Goal: Transaction & Acquisition: Purchase product/service

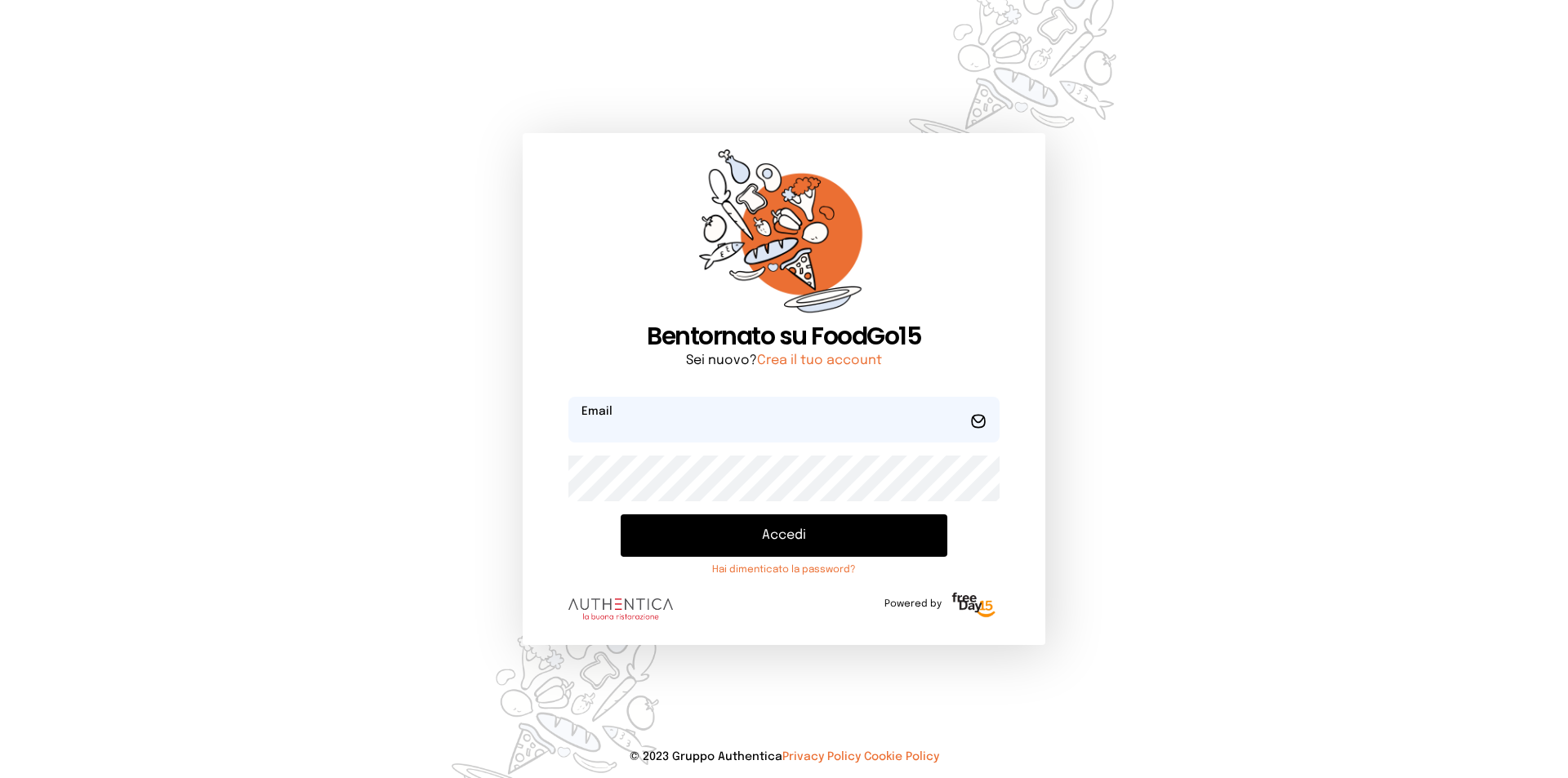
type input "**********"
click at [744, 541] on button "Accedi" at bounding box center [783, 536] width 327 height 43
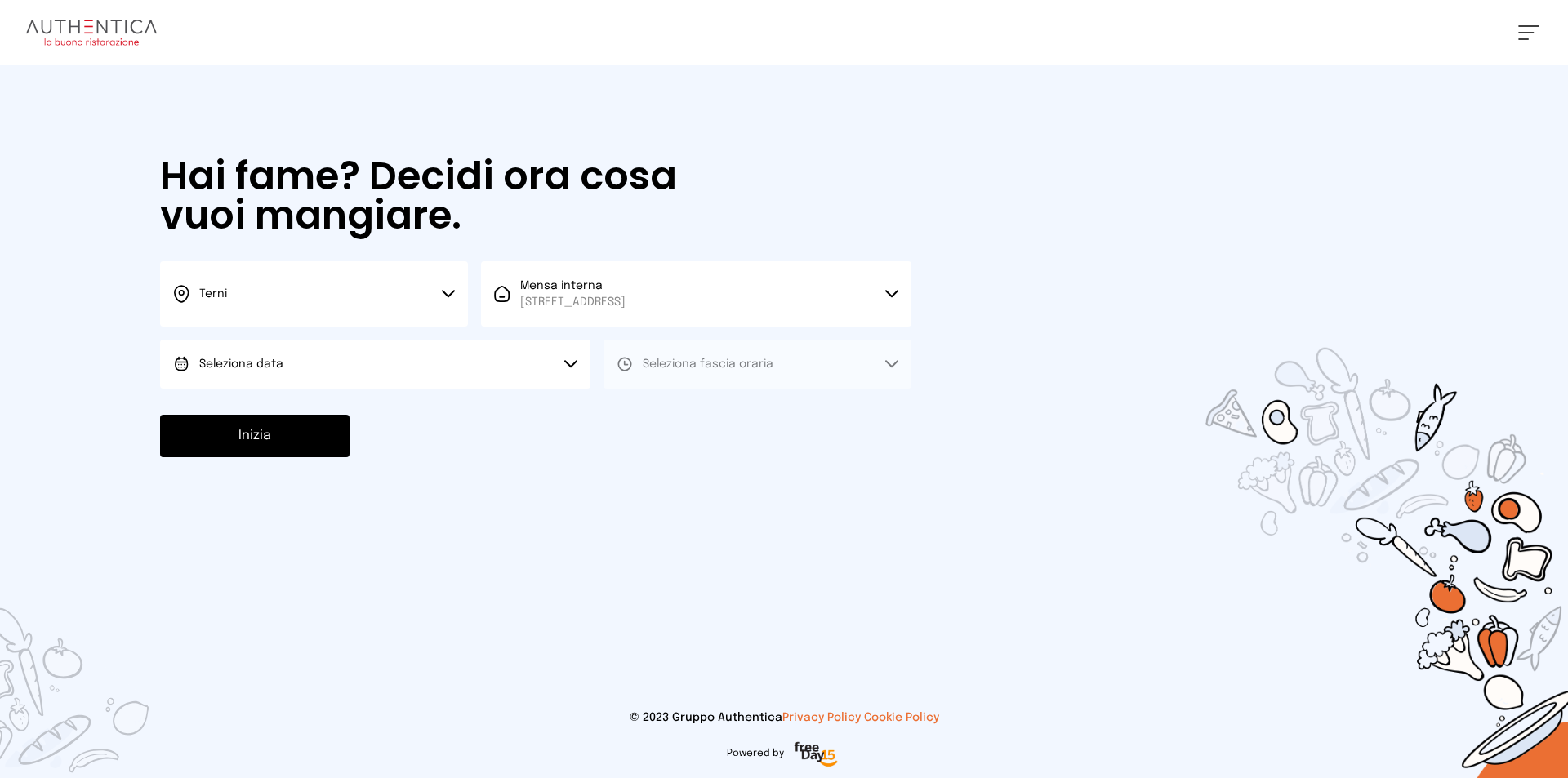
click at [296, 301] on button "Terni" at bounding box center [314, 294] width 308 height 65
click at [269, 355] on li "Terni" at bounding box center [314, 348] width 308 height 44
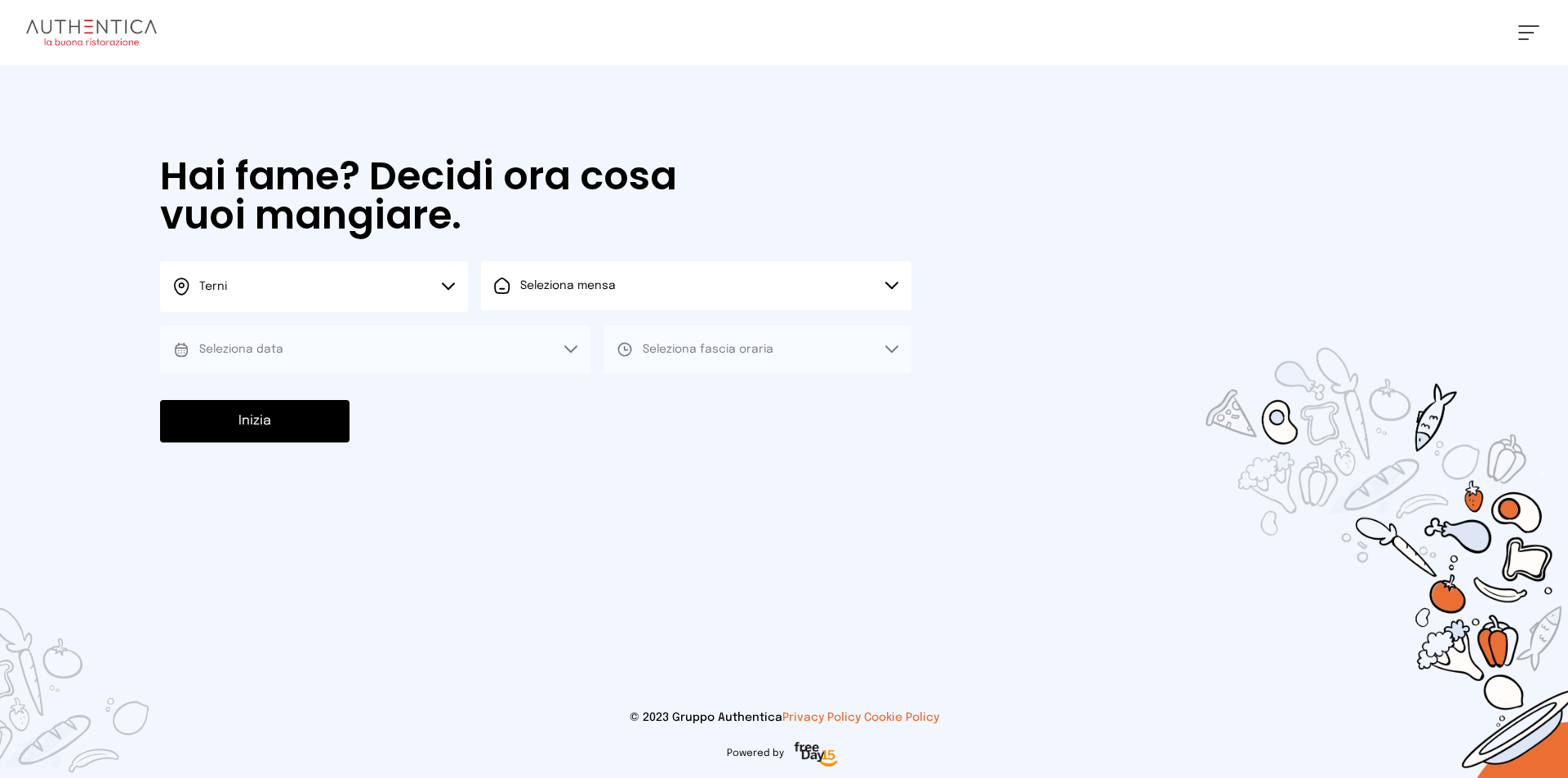
click at [593, 301] on button "Seleziona mensa" at bounding box center [696, 286] width 430 height 49
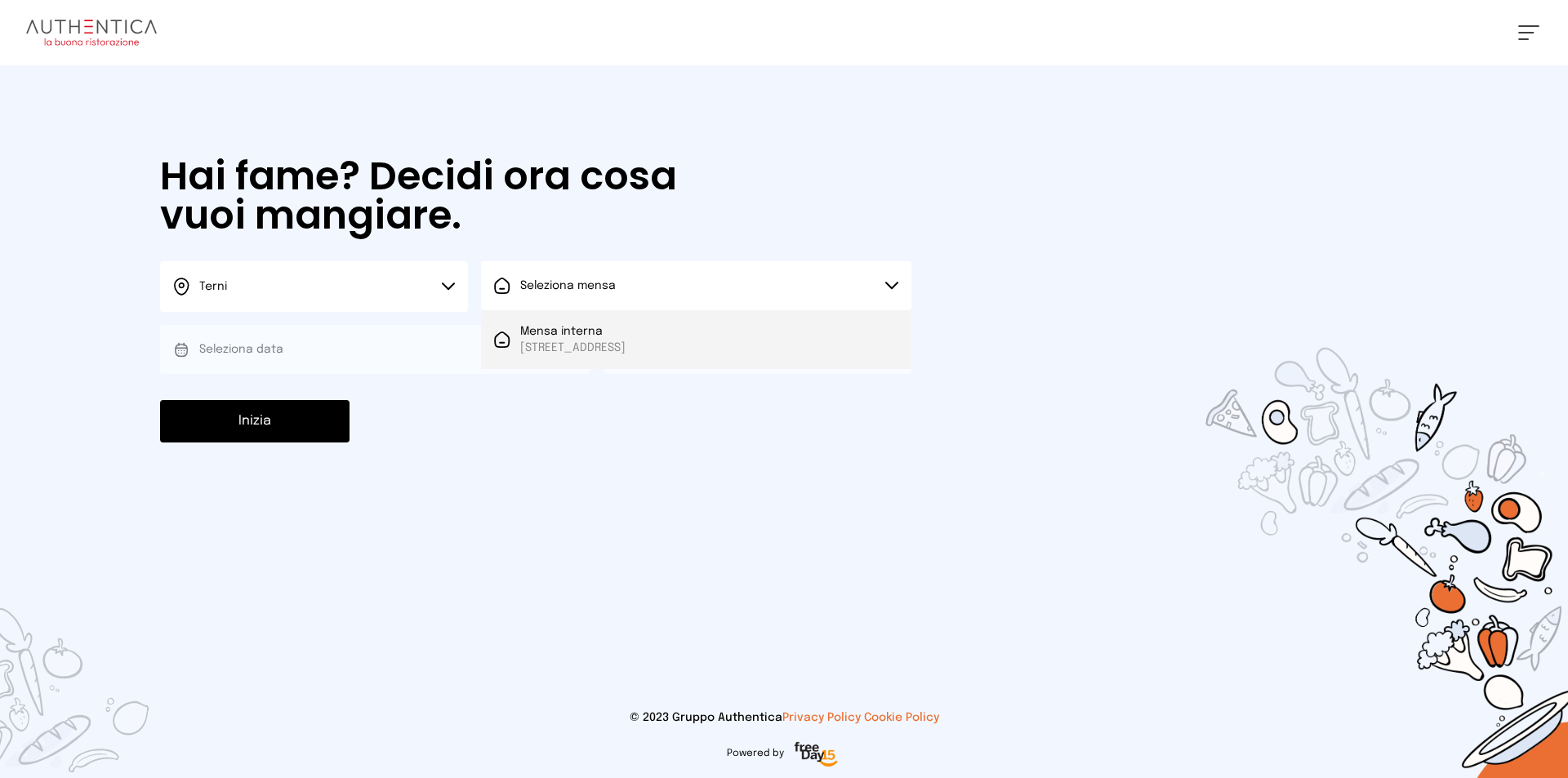
click at [598, 338] on span "Mensa interna" at bounding box center [572, 331] width 105 height 17
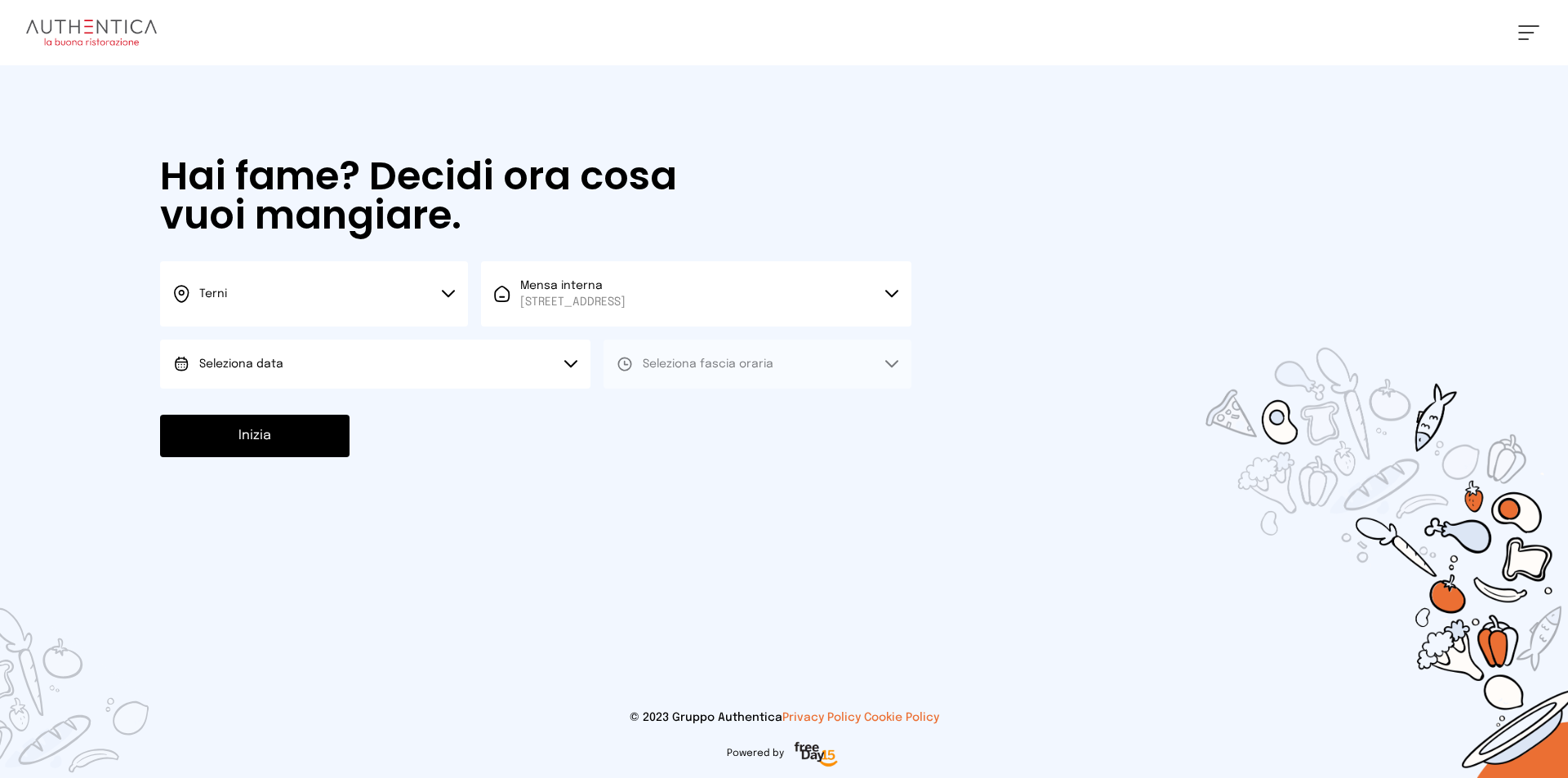
click at [334, 356] on button "Seleziona data" at bounding box center [375, 364] width 430 height 49
click at [301, 409] on li "[DATE], [DATE]" at bounding box center [375, 409] width 430 height 43
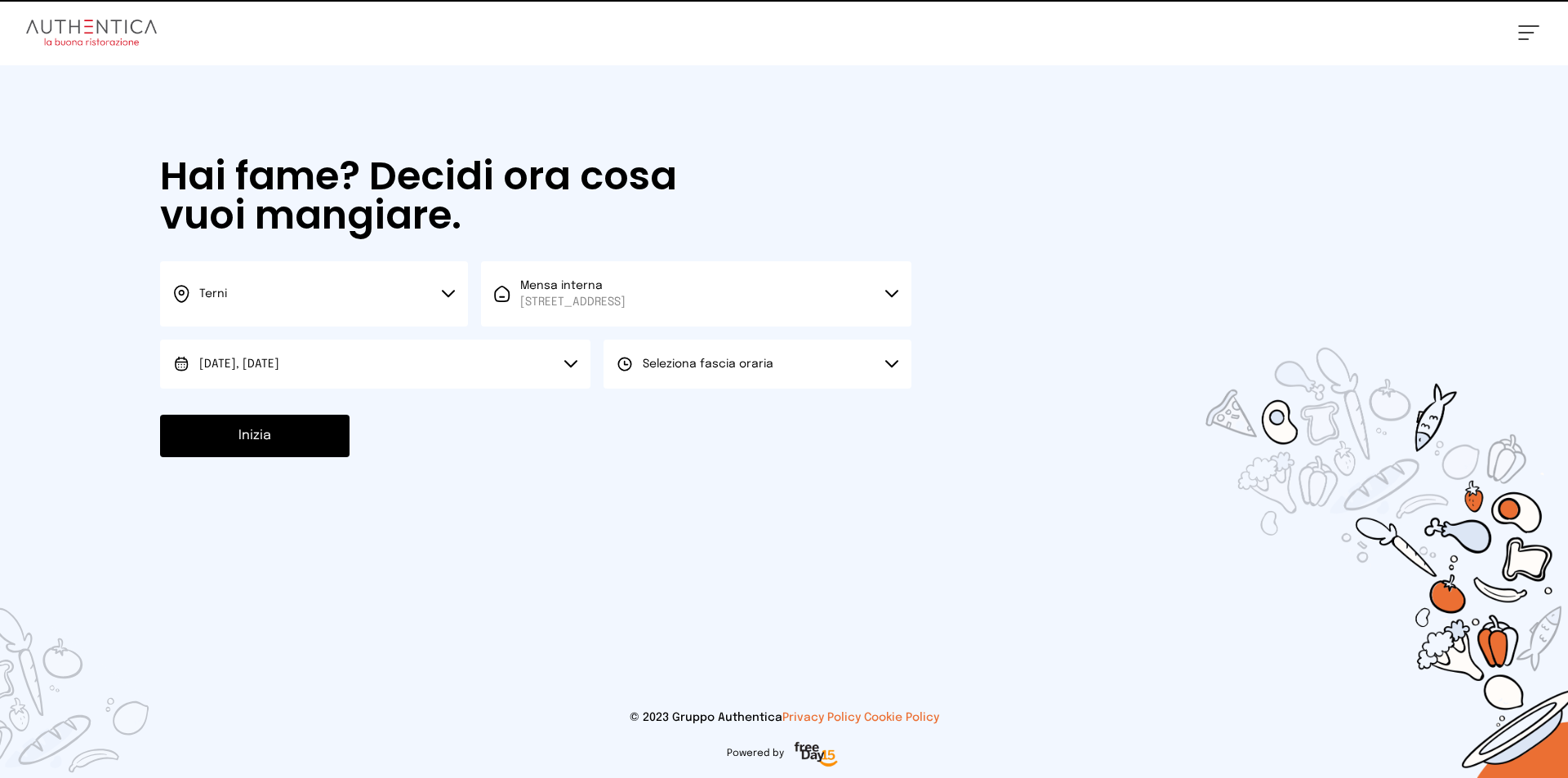
click at [713, 361] on span "Seleziona fascia oraria" at bounding box center [708, 364] width 131 height 11
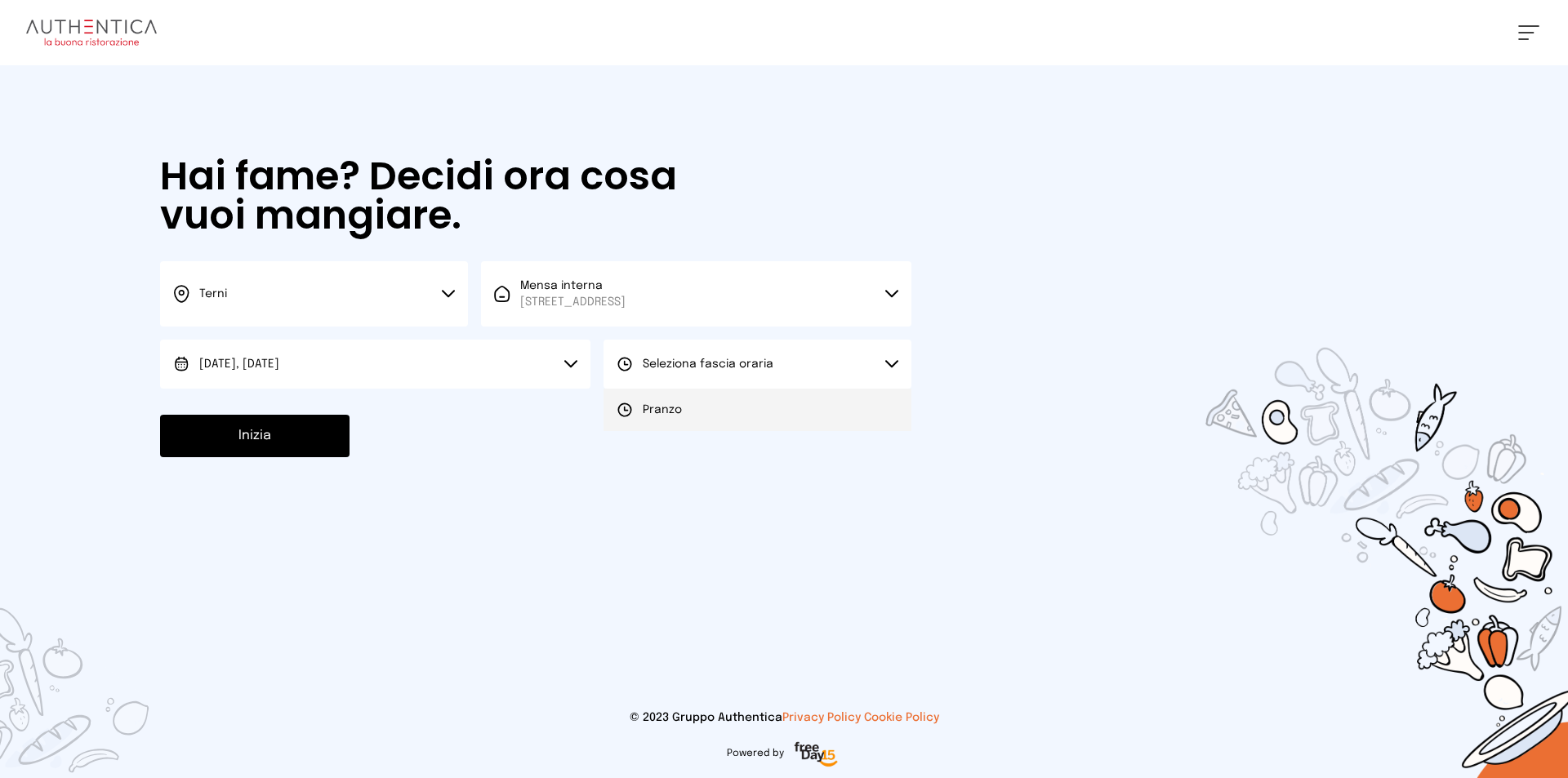
click at [701, 409] on li "Pranzo" at bounding box center [757, 409] width 308 height 43
click at [278, 433] on button "Inizia" at bounding box center [254, 436] width 189 height 43
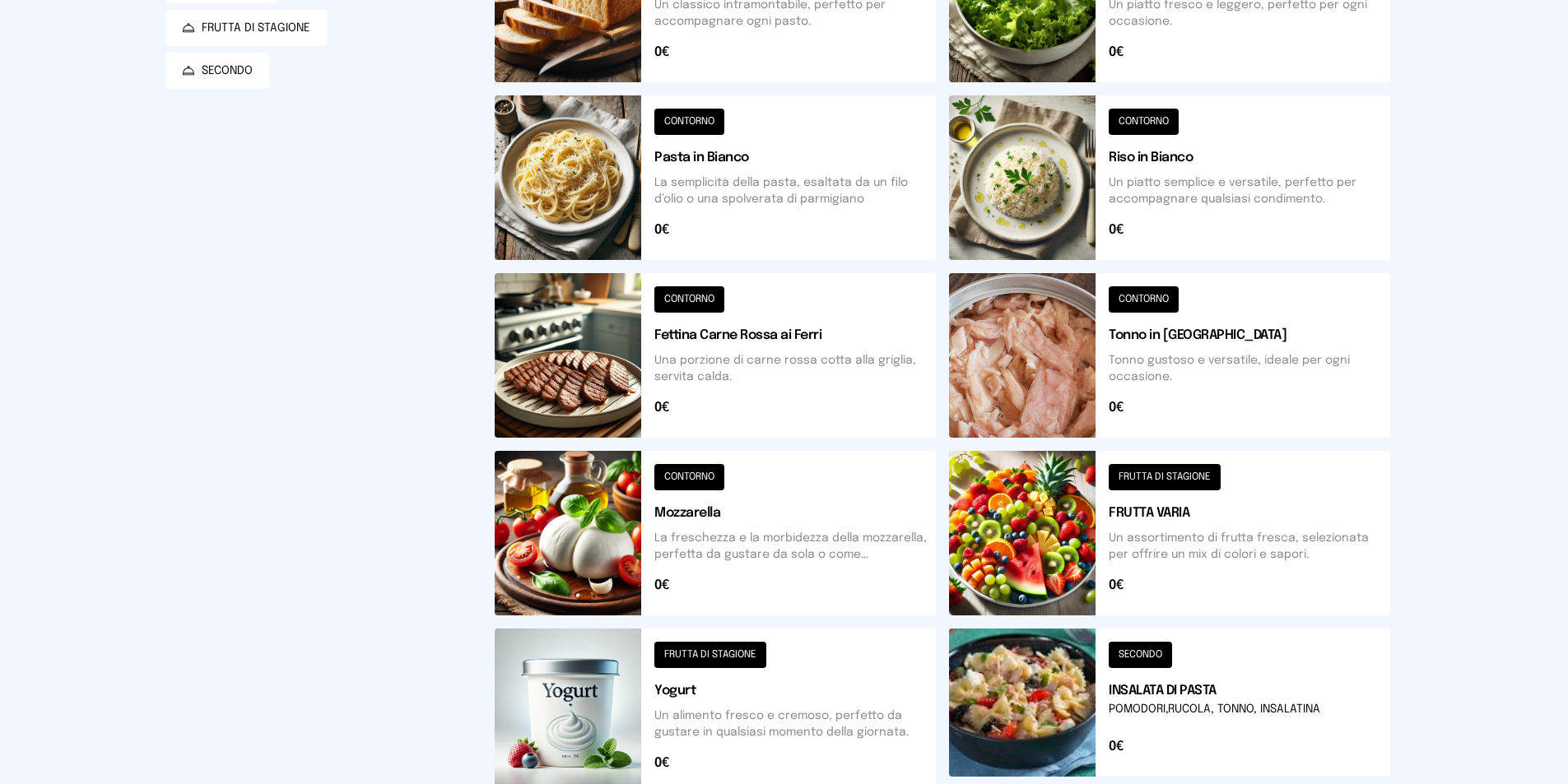
scroll to position [493, 0]
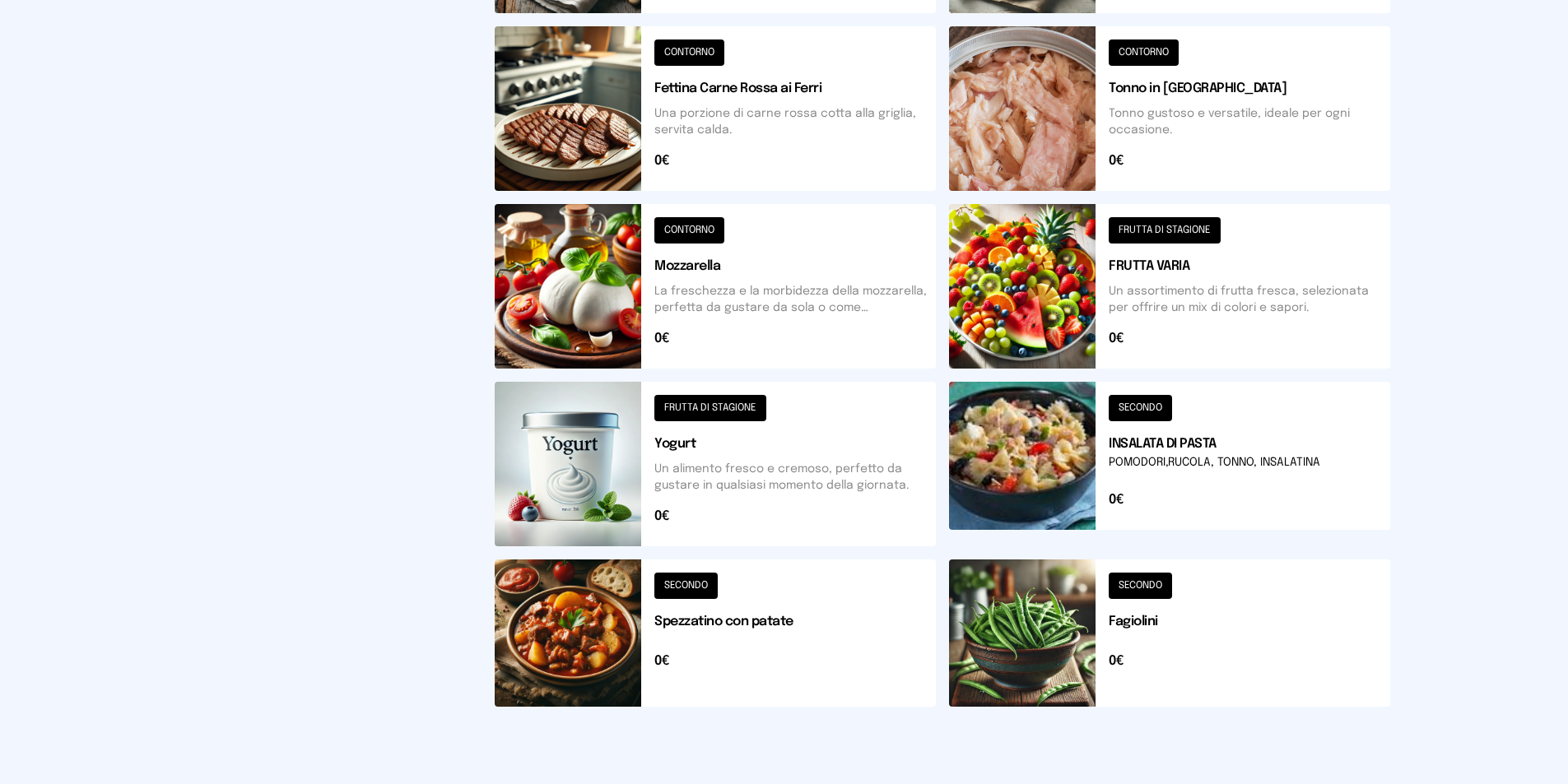
click at [985, 644] on button at bounding box center [1169, 633] width 441 height 147
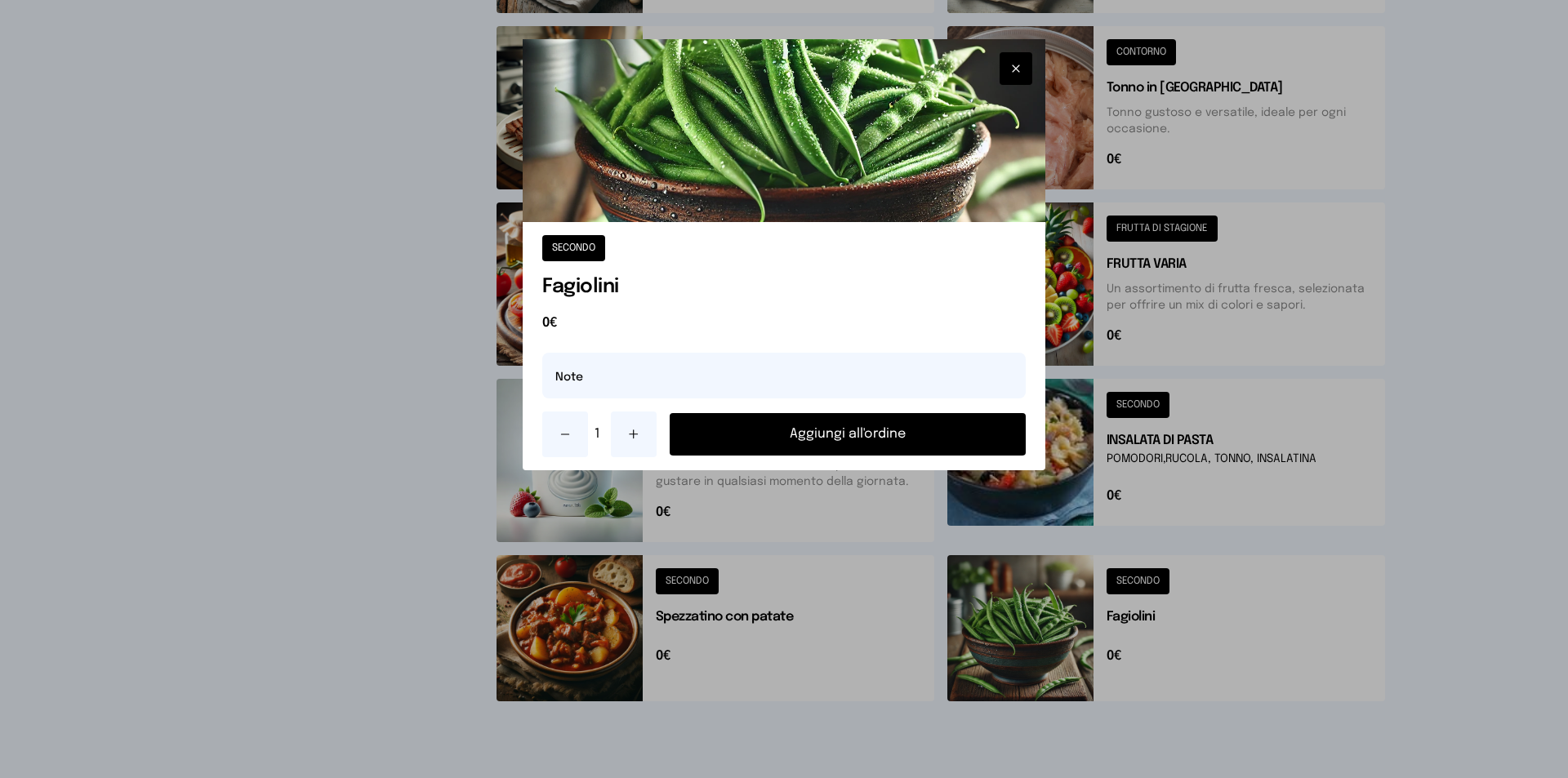
click at [796, 436] on button "Aggiungi all'ordine" at bounding box center [848, 434] width 356 height 43
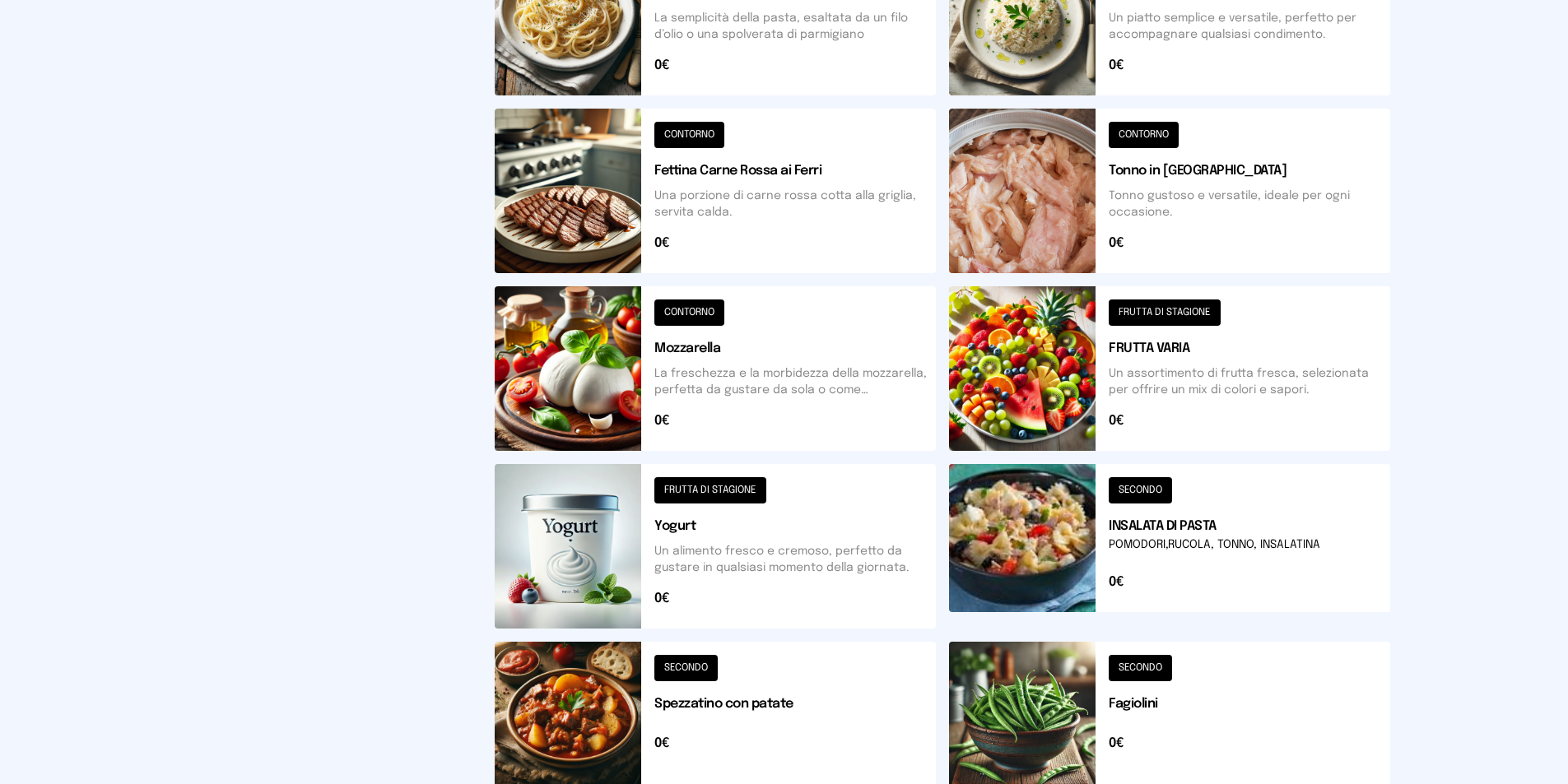
scroll to position [164, 0]
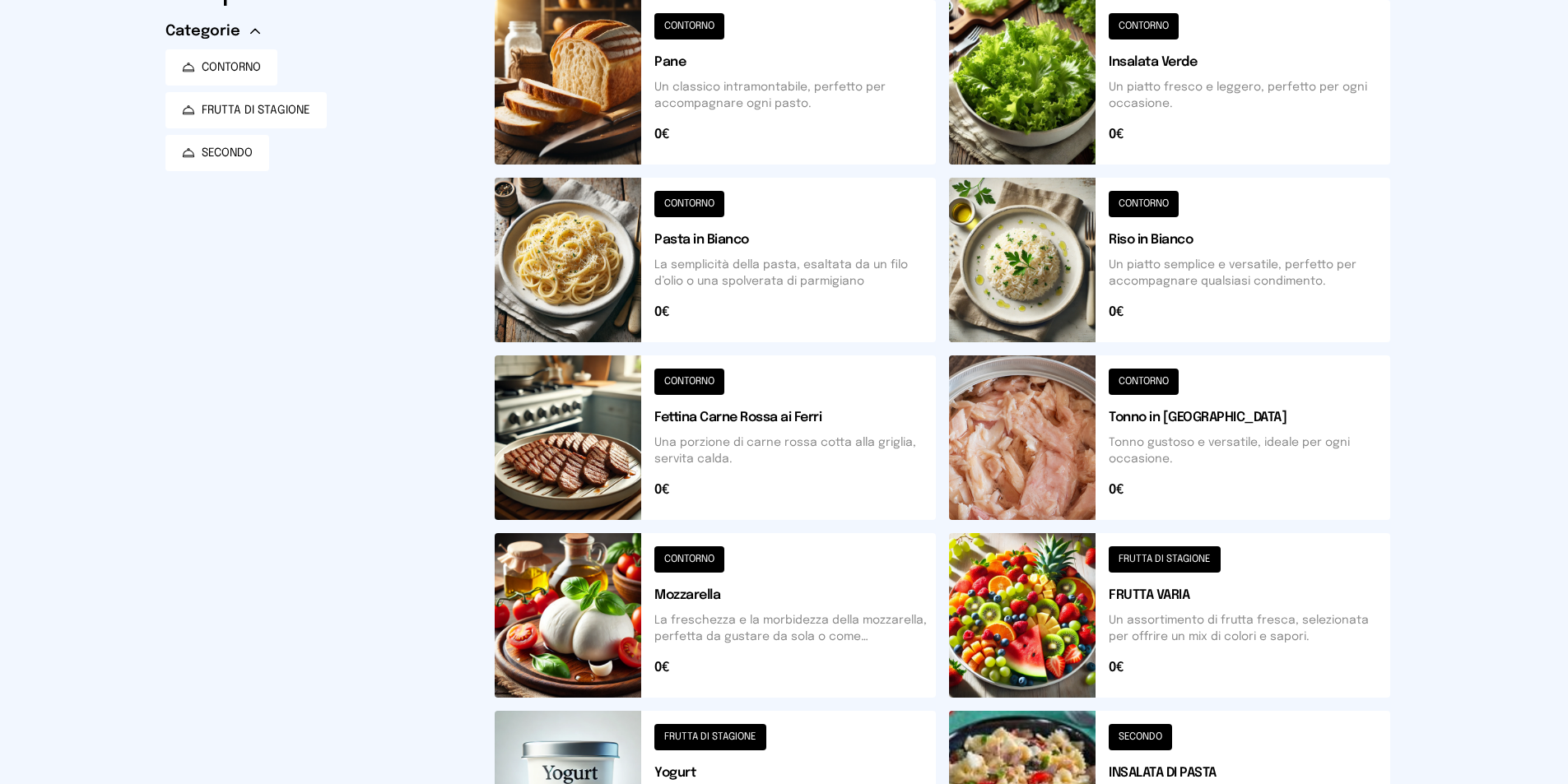
click at [1031, 290] on button at bounding box center [1169, 259] width 441 height 164
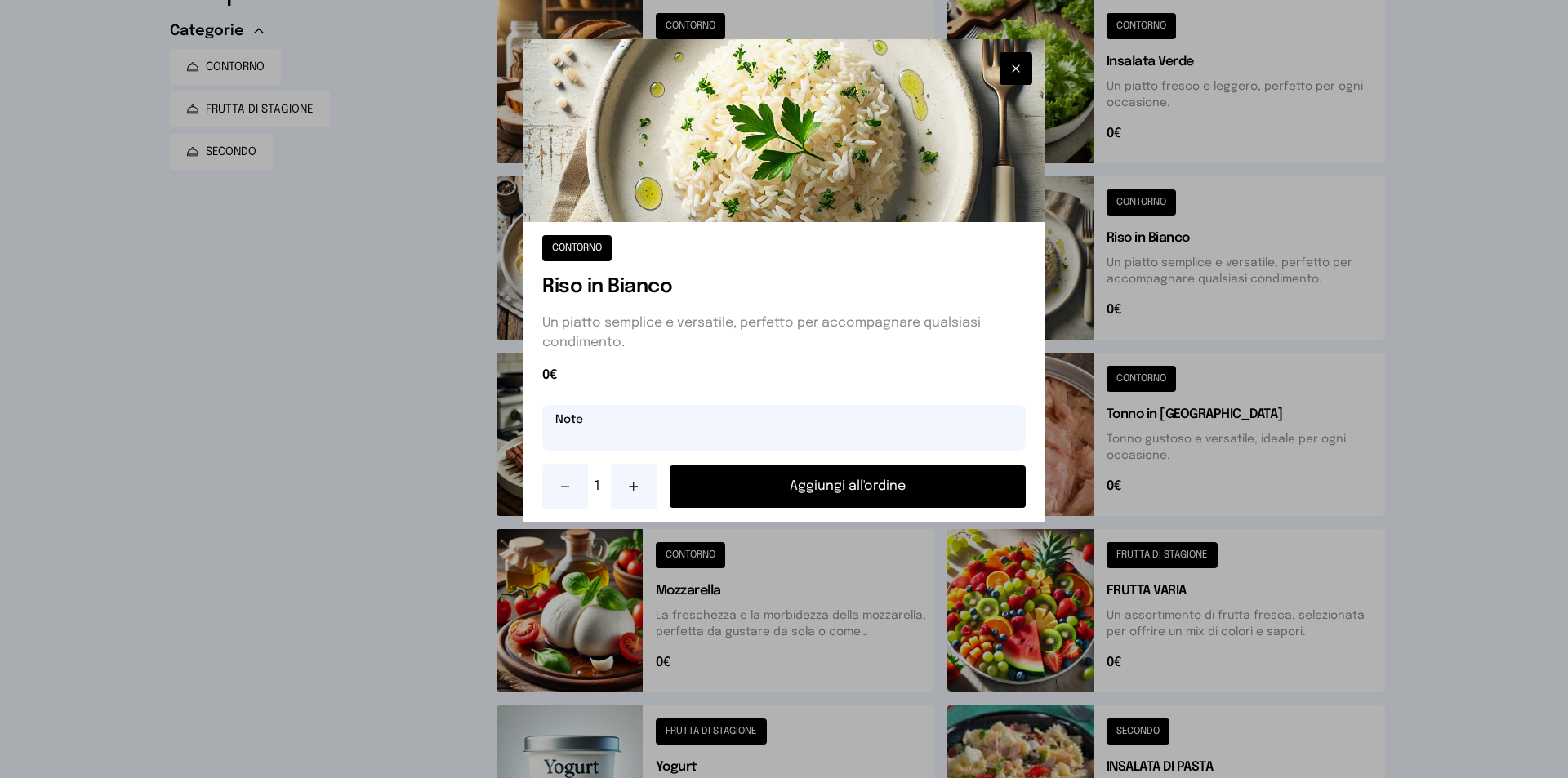
click at [688, 434] on input "text" at bounding box center [783, 428] width 483 height 45
type input "**********"
click at [803, 490] on button "Aggiungi all'ordine" at bounding box center [848, 486] width 356 height 43
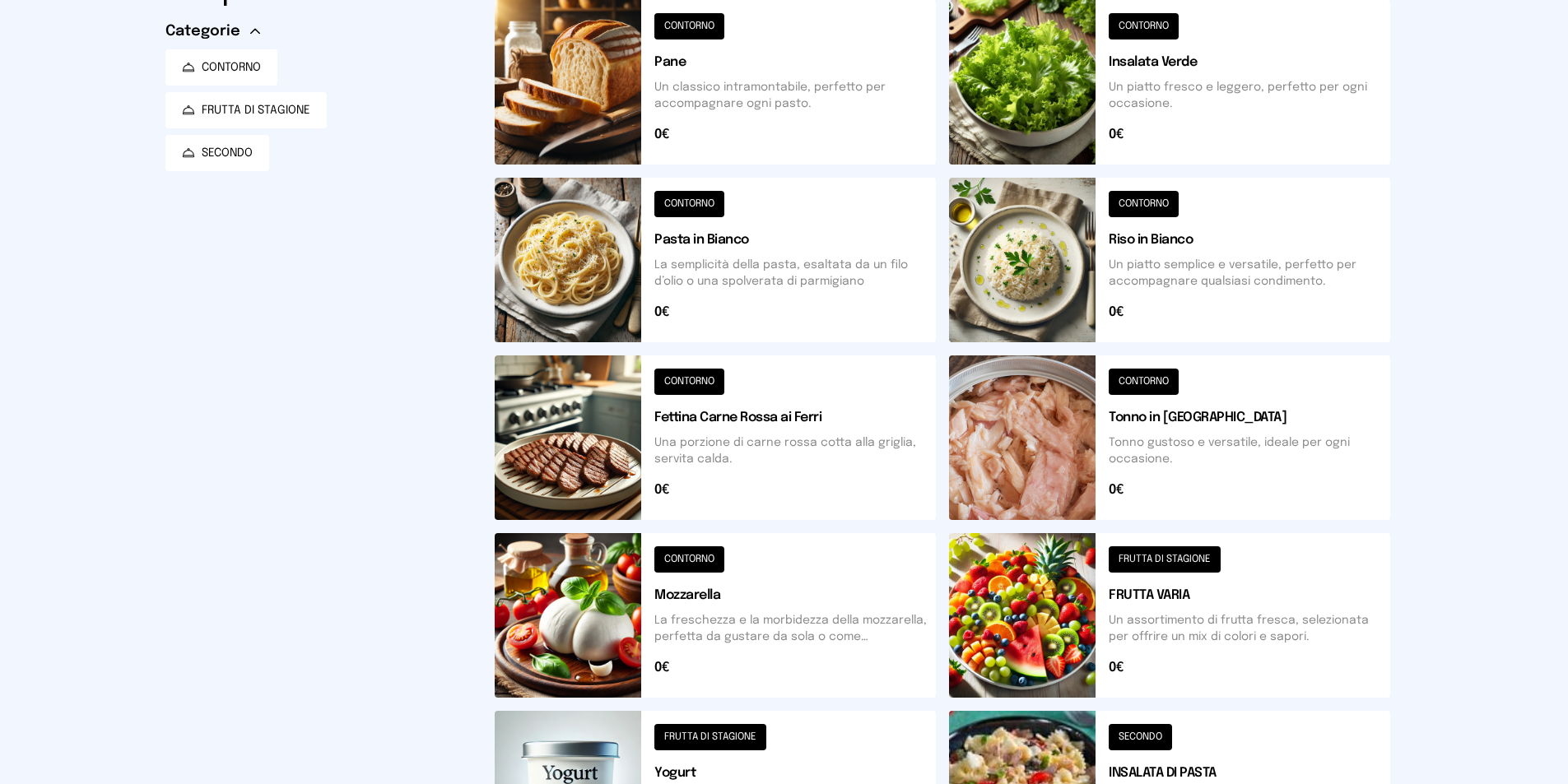
click at [601, 446] on button at bounding box center [715, 437] width 441 height 164
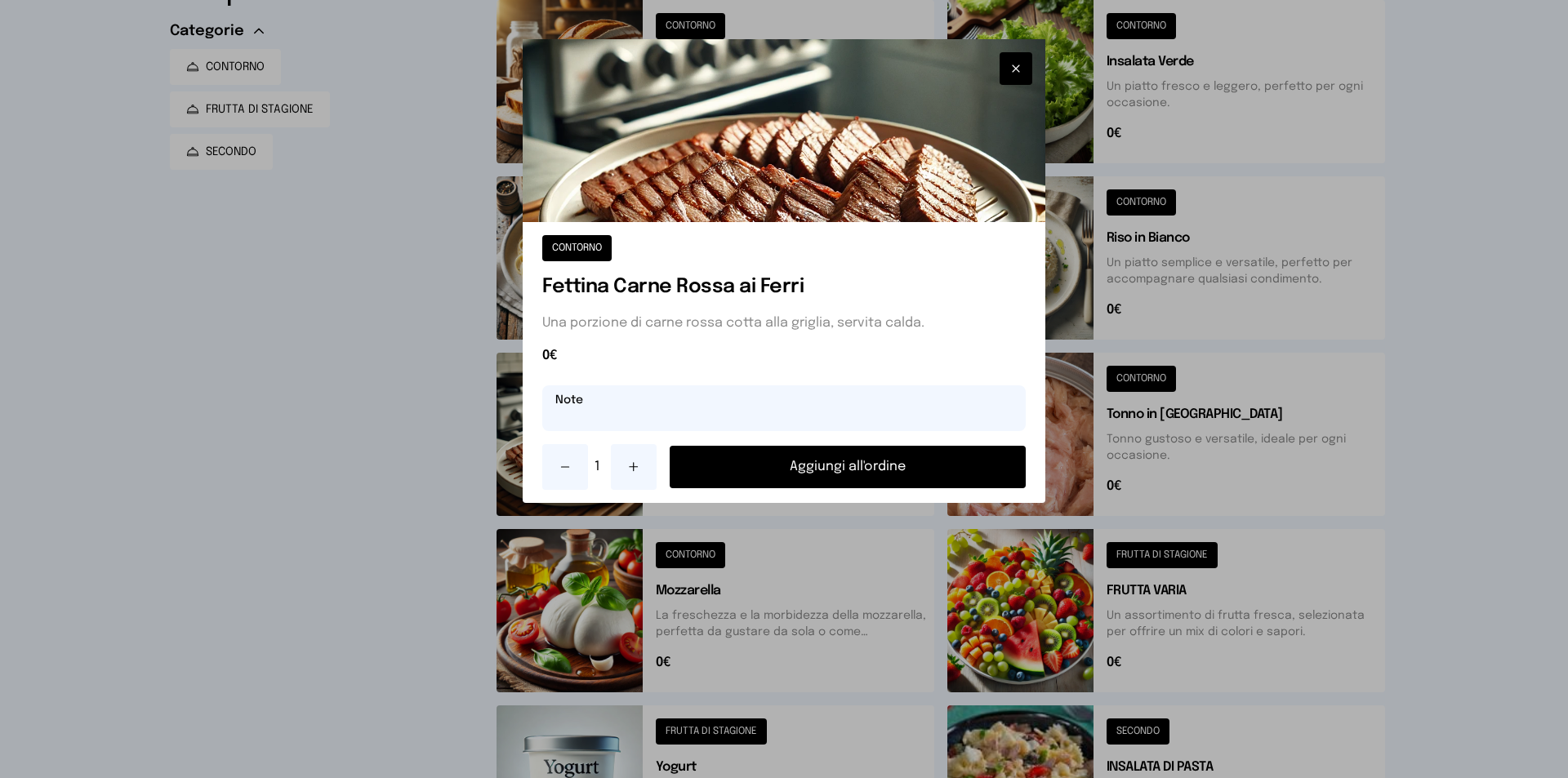
click at [608, 421] on input "text" at bounding box center [783, 408] width 483 height 45
type input "*"
click at [841, 458] on button "Aggiungi all'ordine" at bounding box center [848, 467] width 356 height 43
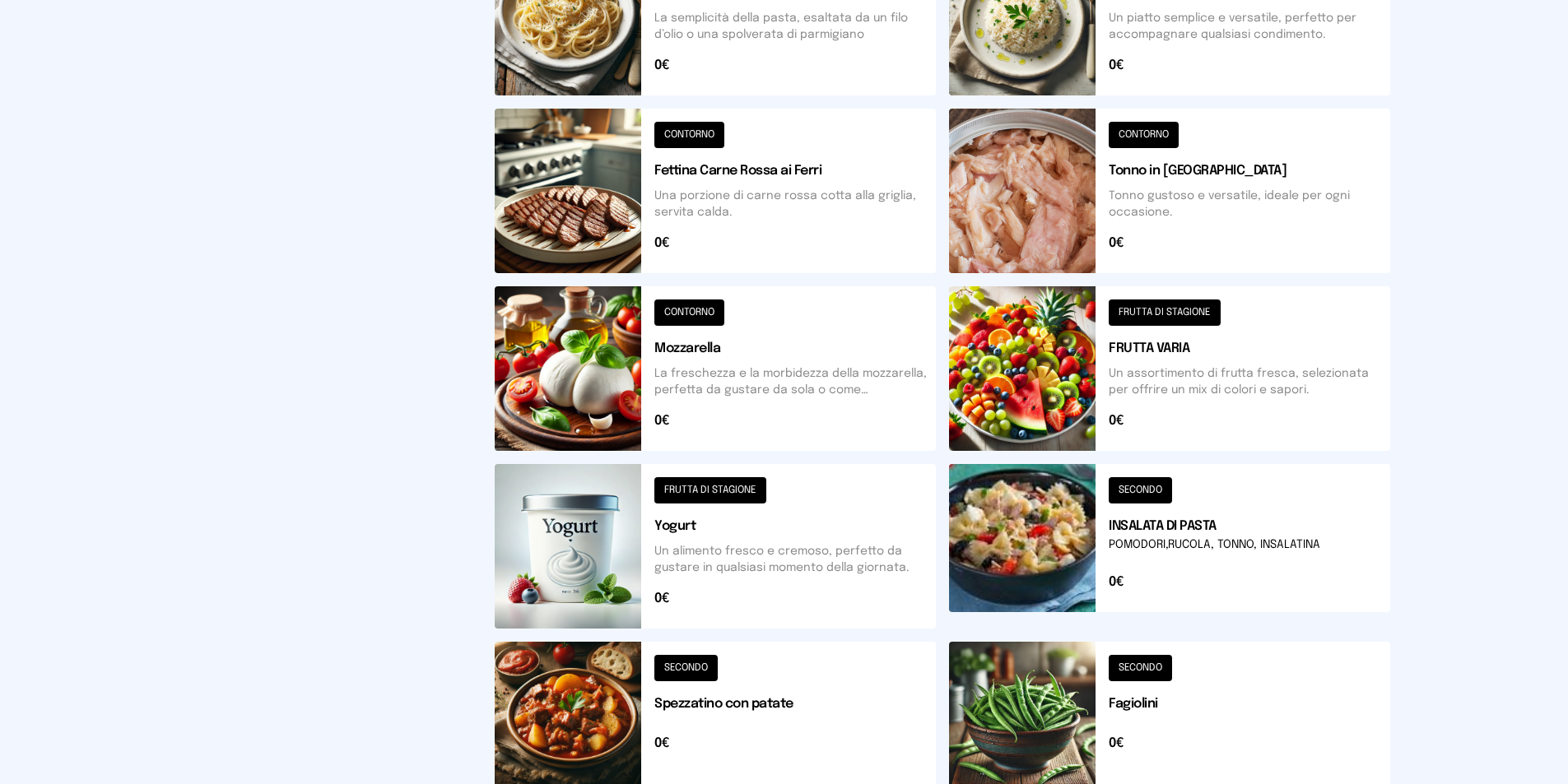
scroll to position [493, 0]
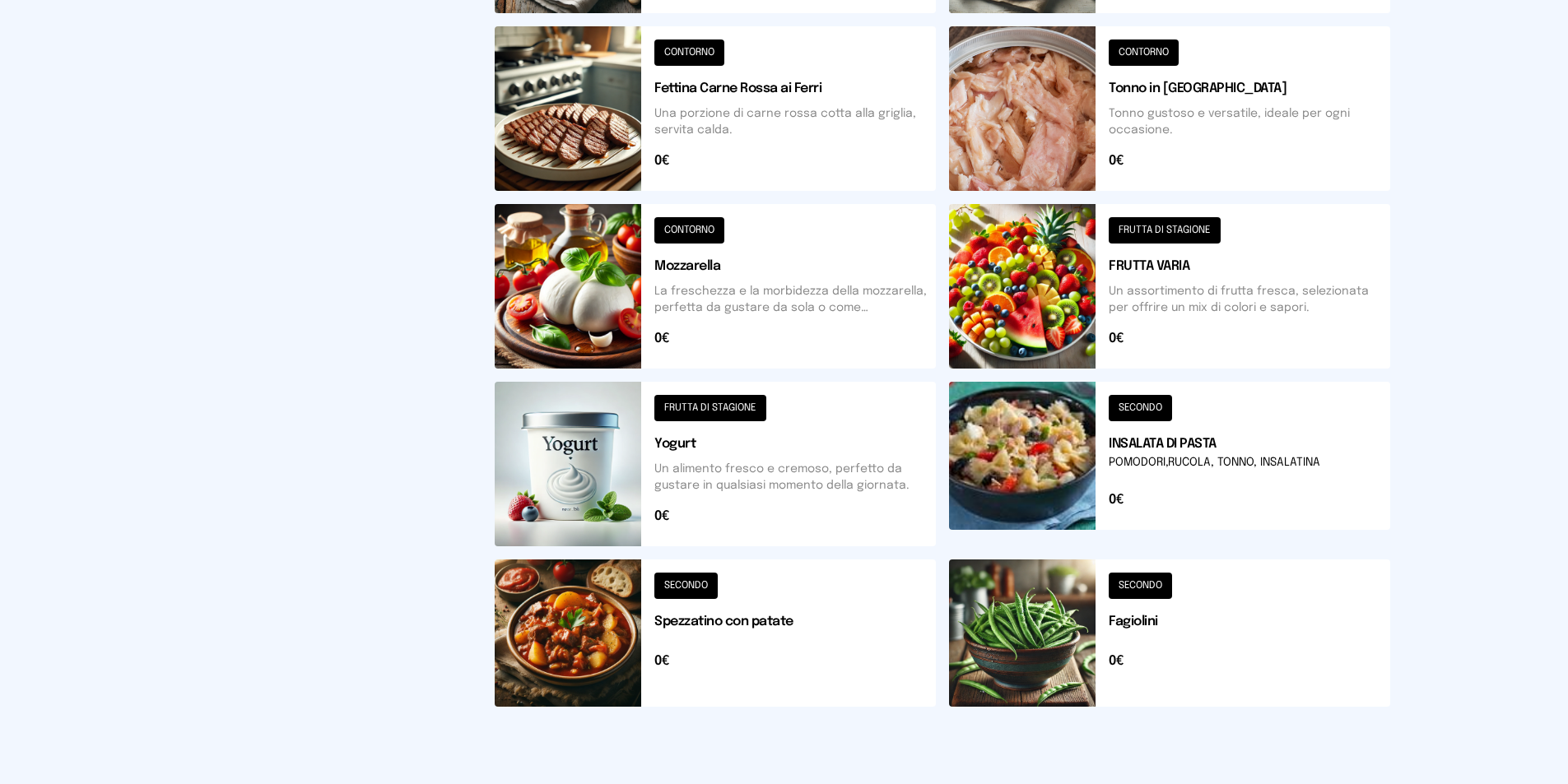
click at [1034, 304] on button at bounding box center [1169, 285] width 441 height 164
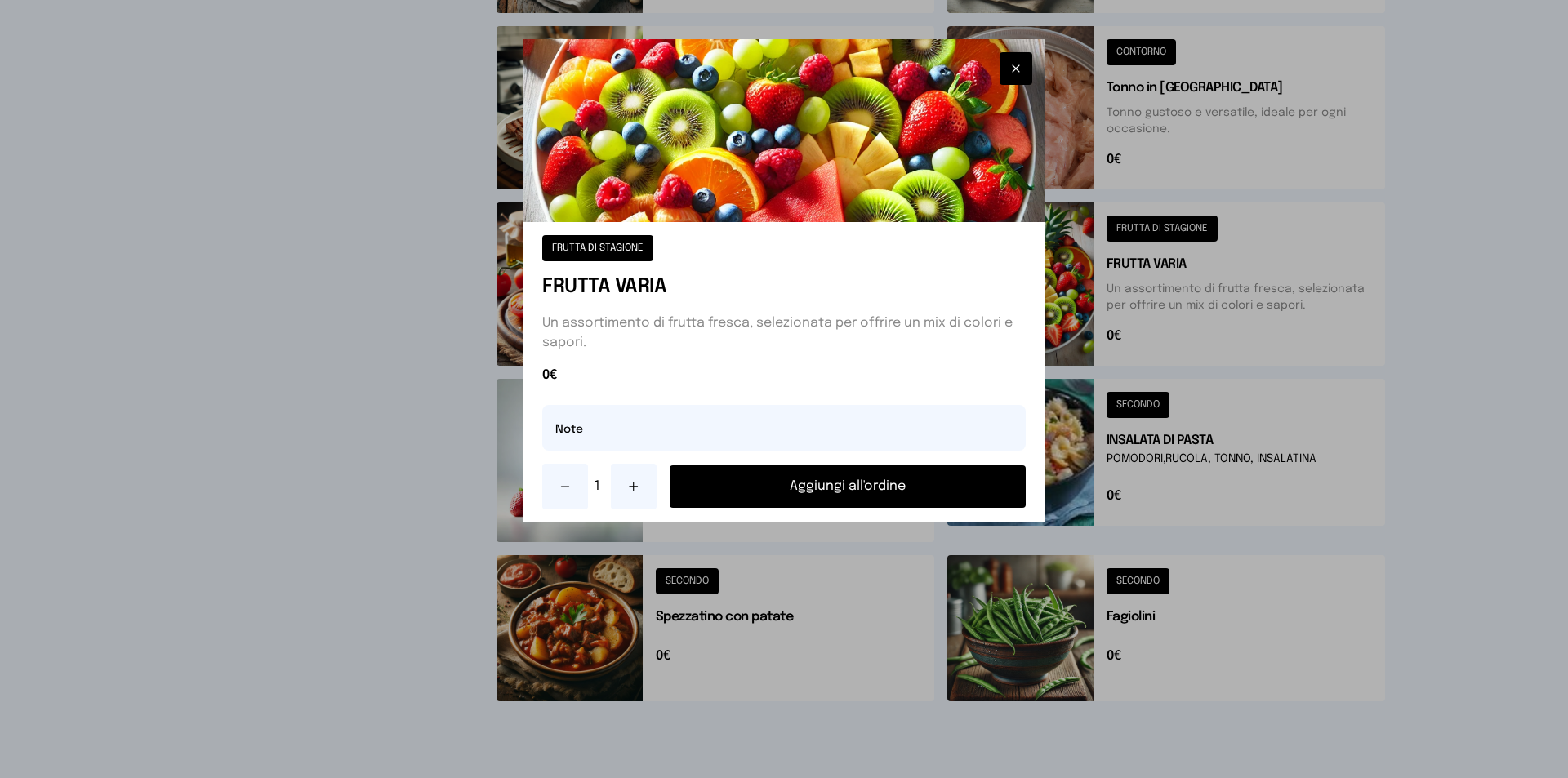
click at [920, 479] on button "Aggiungi all'ordine" at bounding box center [848, 486] width 356 height 43
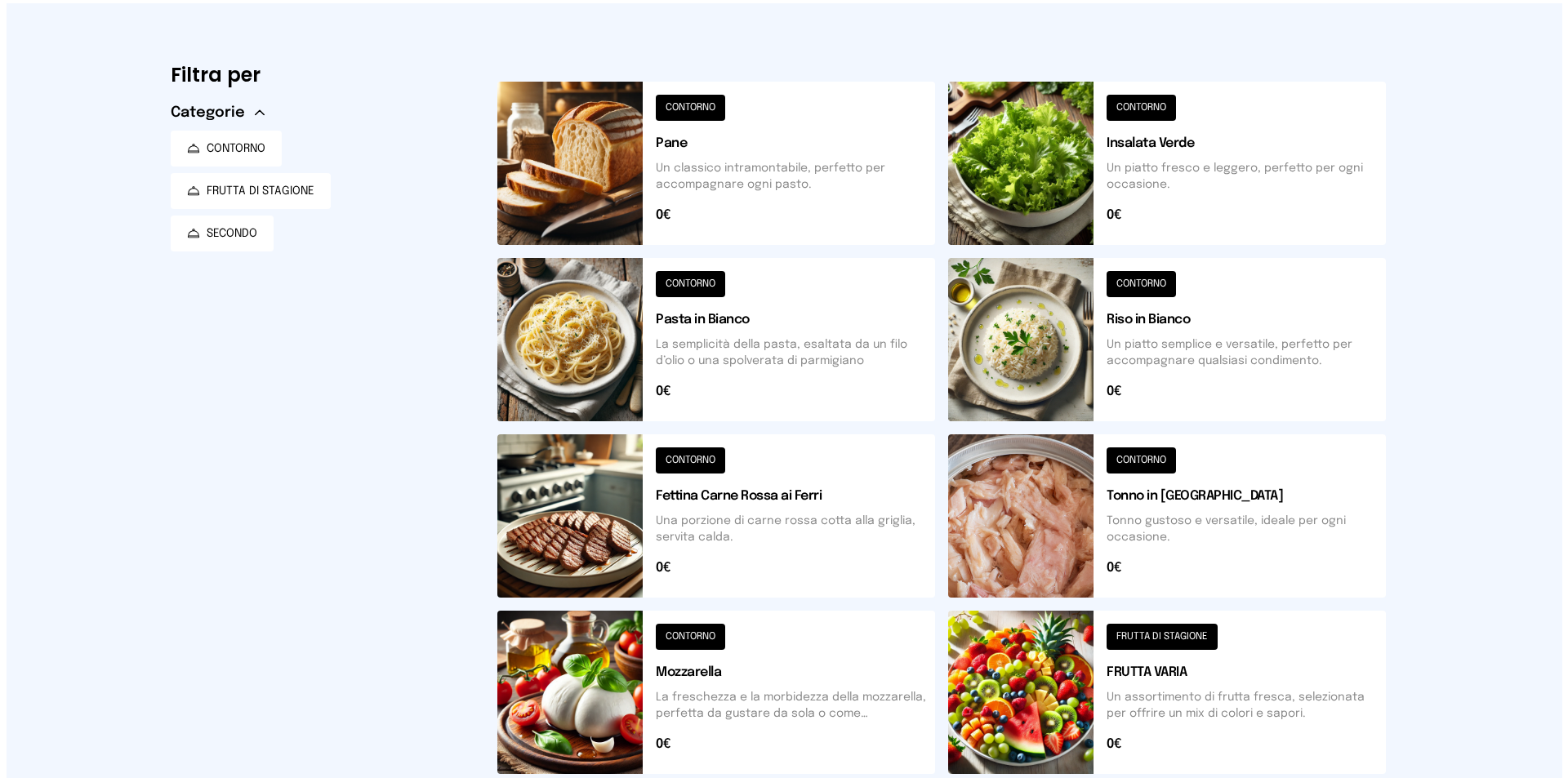
scroll to position [0, 0]
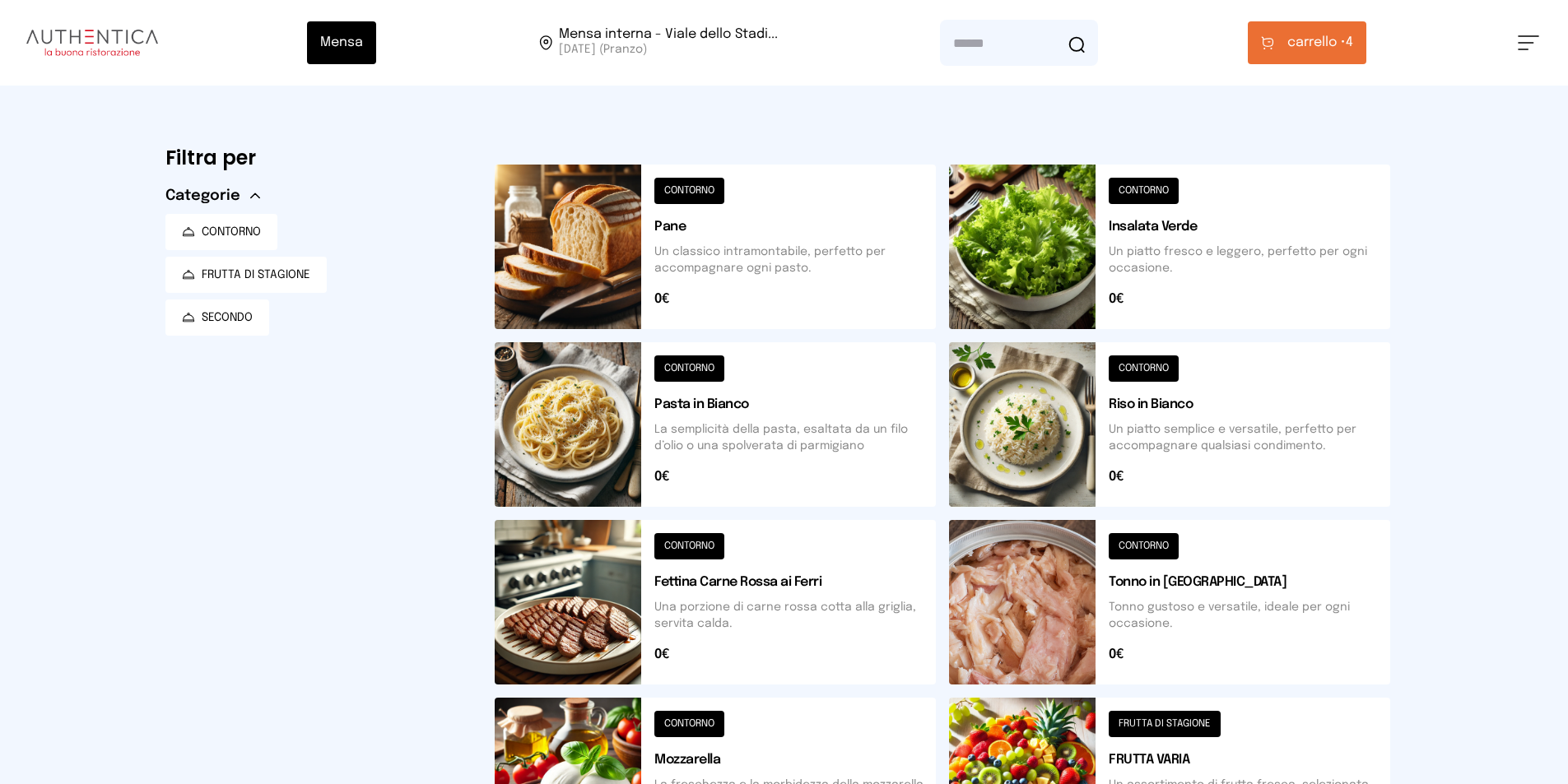
click at [1288, 45] on button "carrello • 4" at bounding box center [1306, 42] width 119 height 43
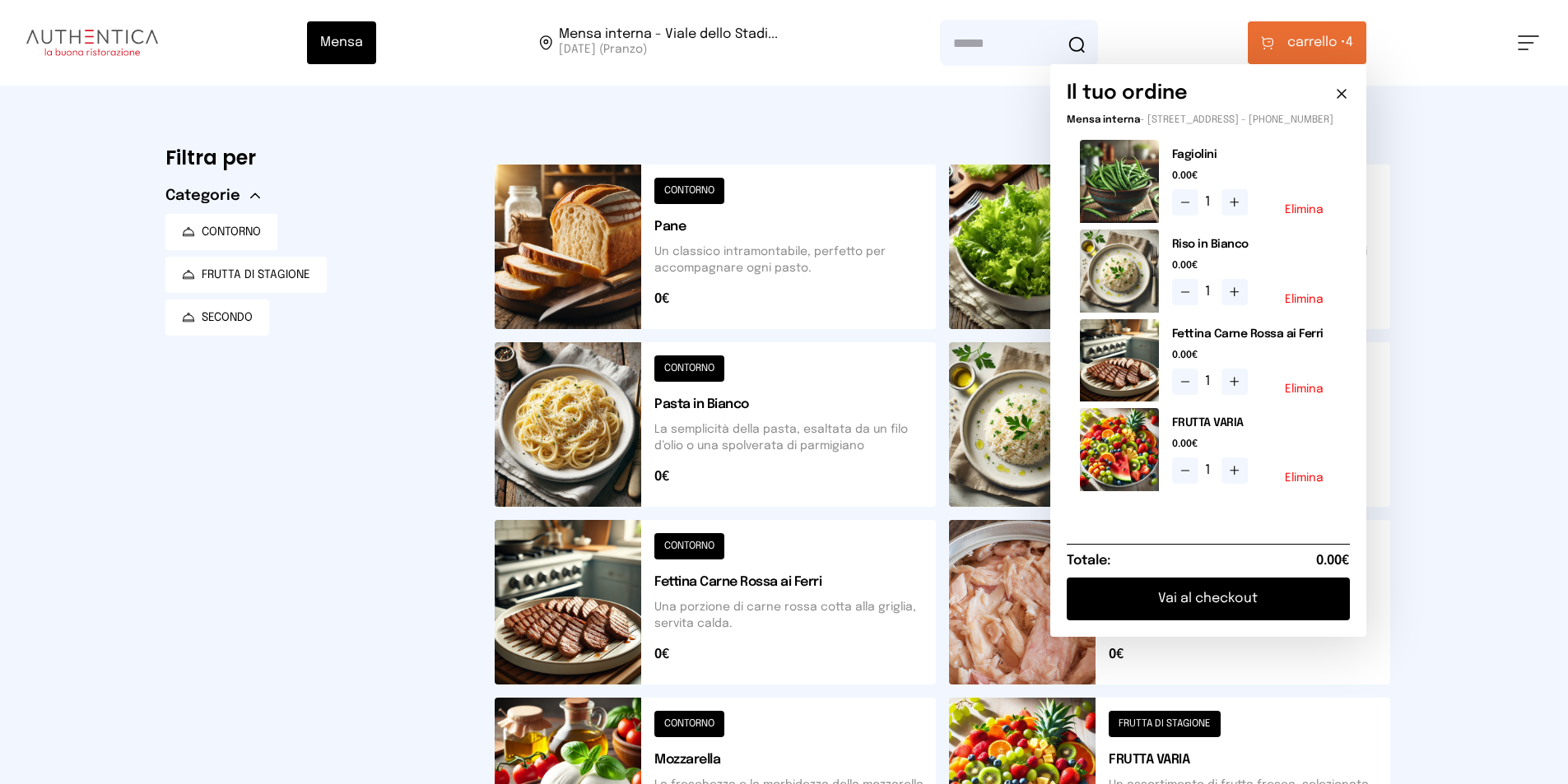
click at [1387, 521] on button at bounding box center [1169, 601] width 441 height 164
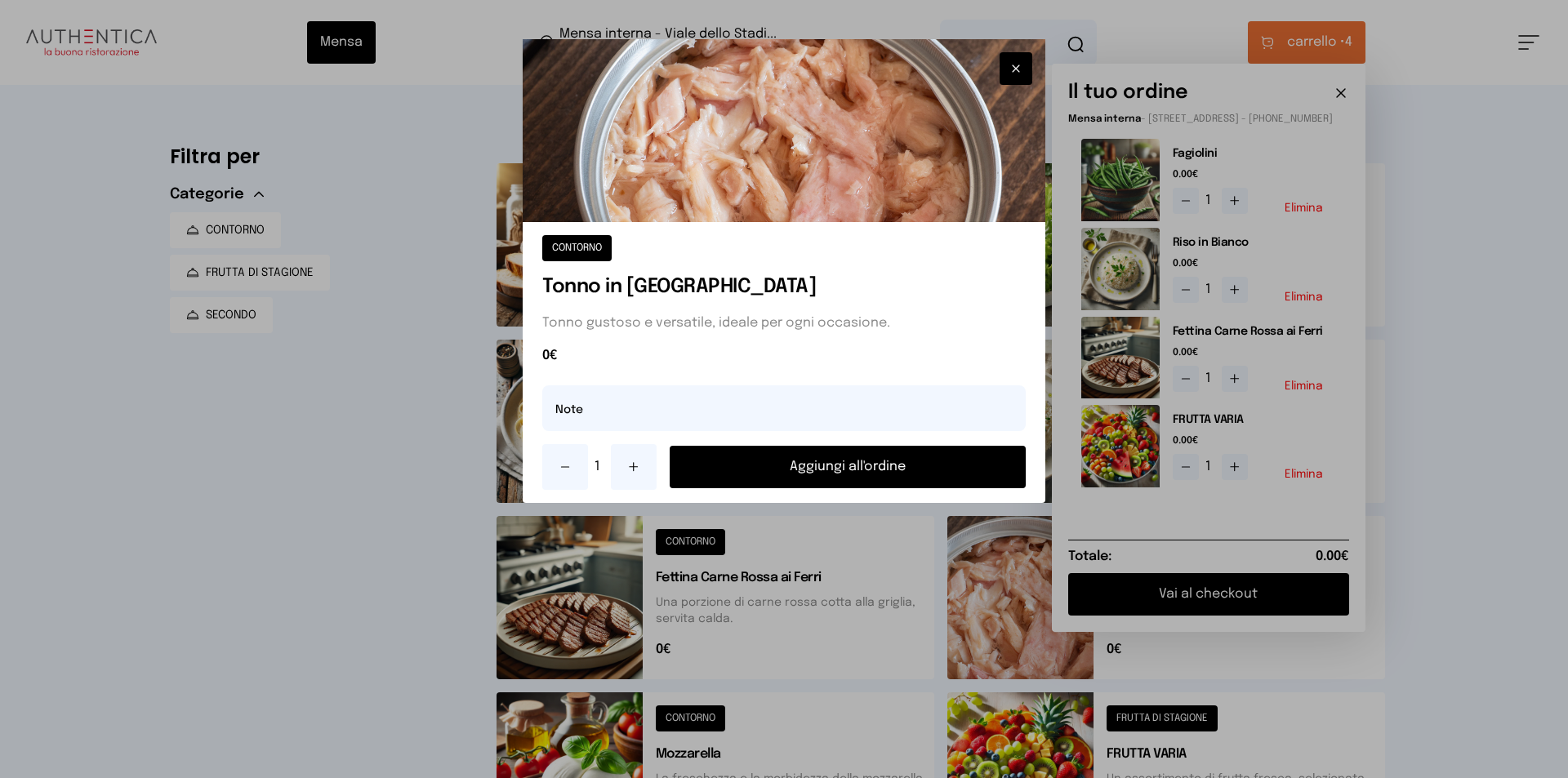
click at [1018, 67] on icon "button" at bounding box center [1016, 68] width 13 height 17
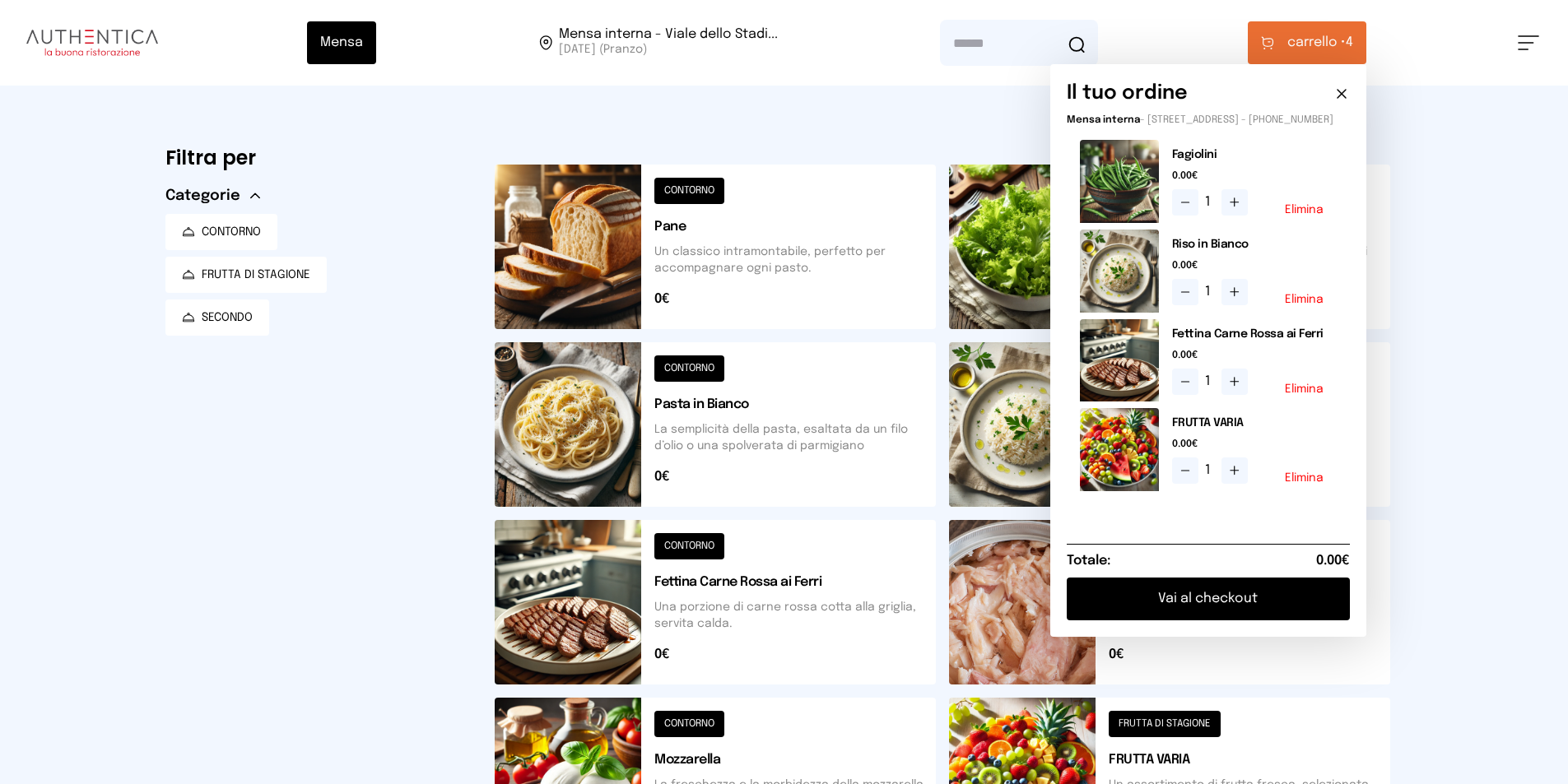
click at [576, 265] on button at bounding box center [715, 246] width 441 height 164
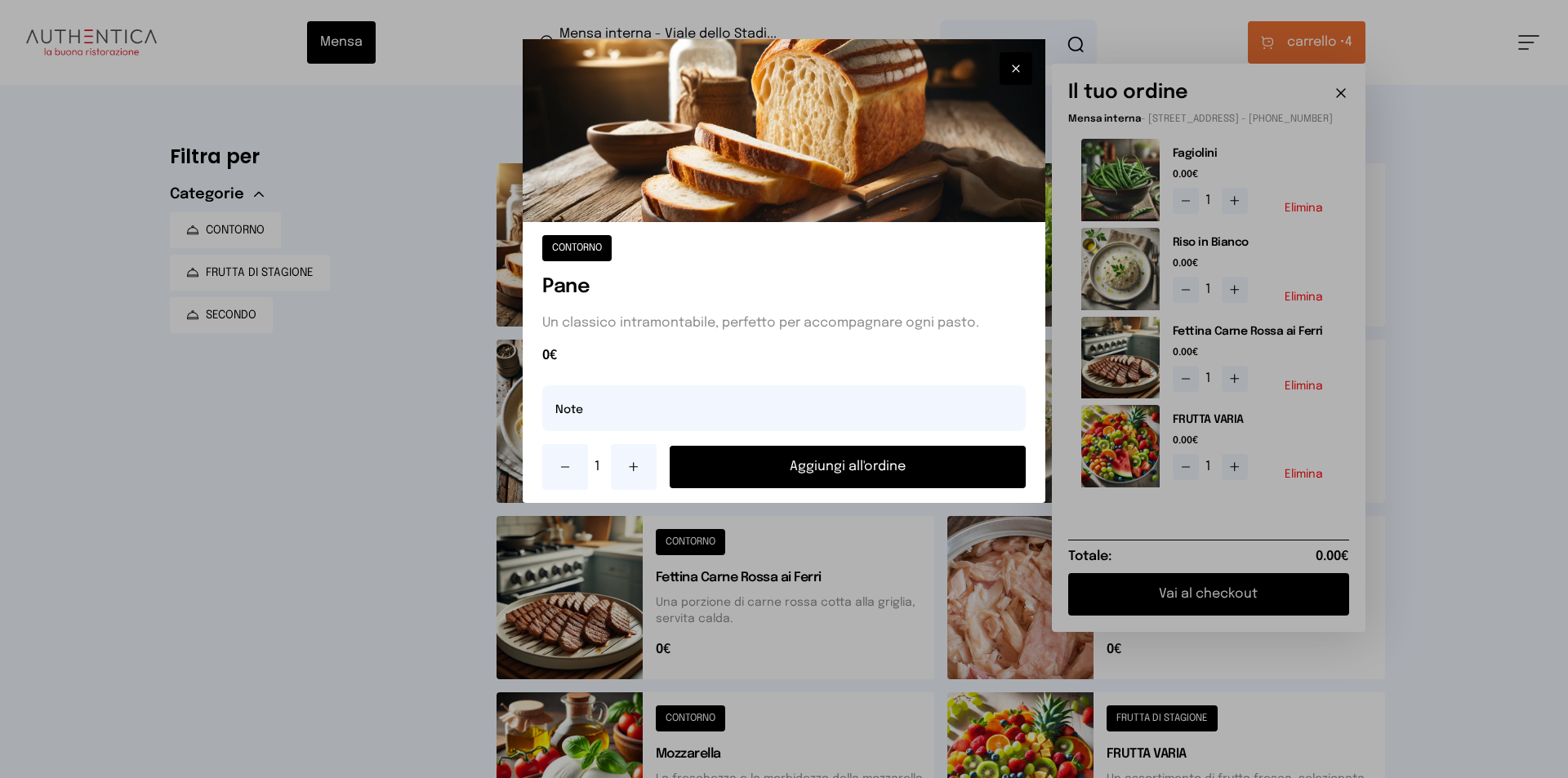
click at [944, 477] on button "Aggiungi all'ordine" at bounding box center [848, 467] width 356 height 43
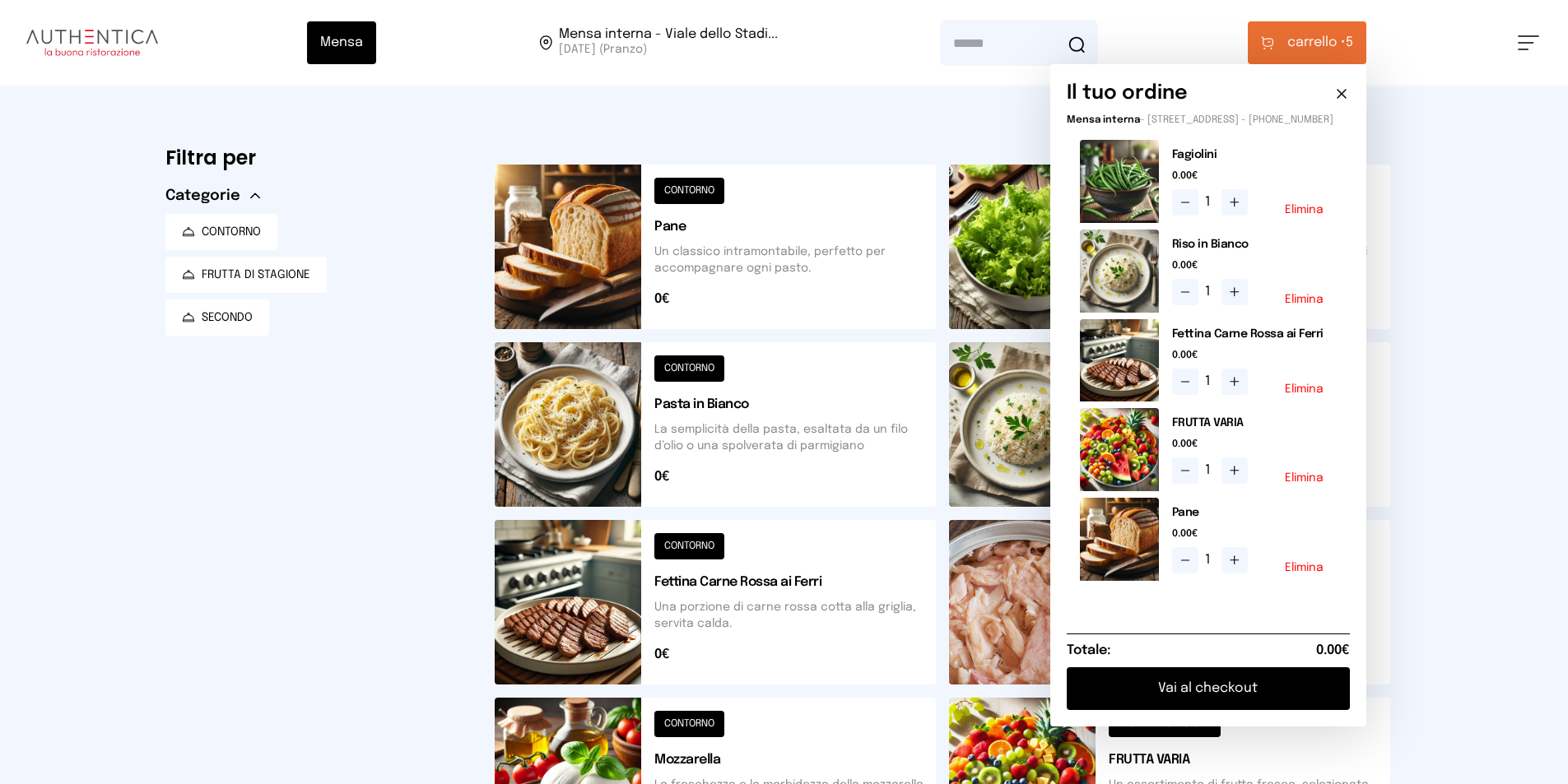
click at [1301, 306] on button "Elimina" at bounding box center [1304, 299] width 39 height 11
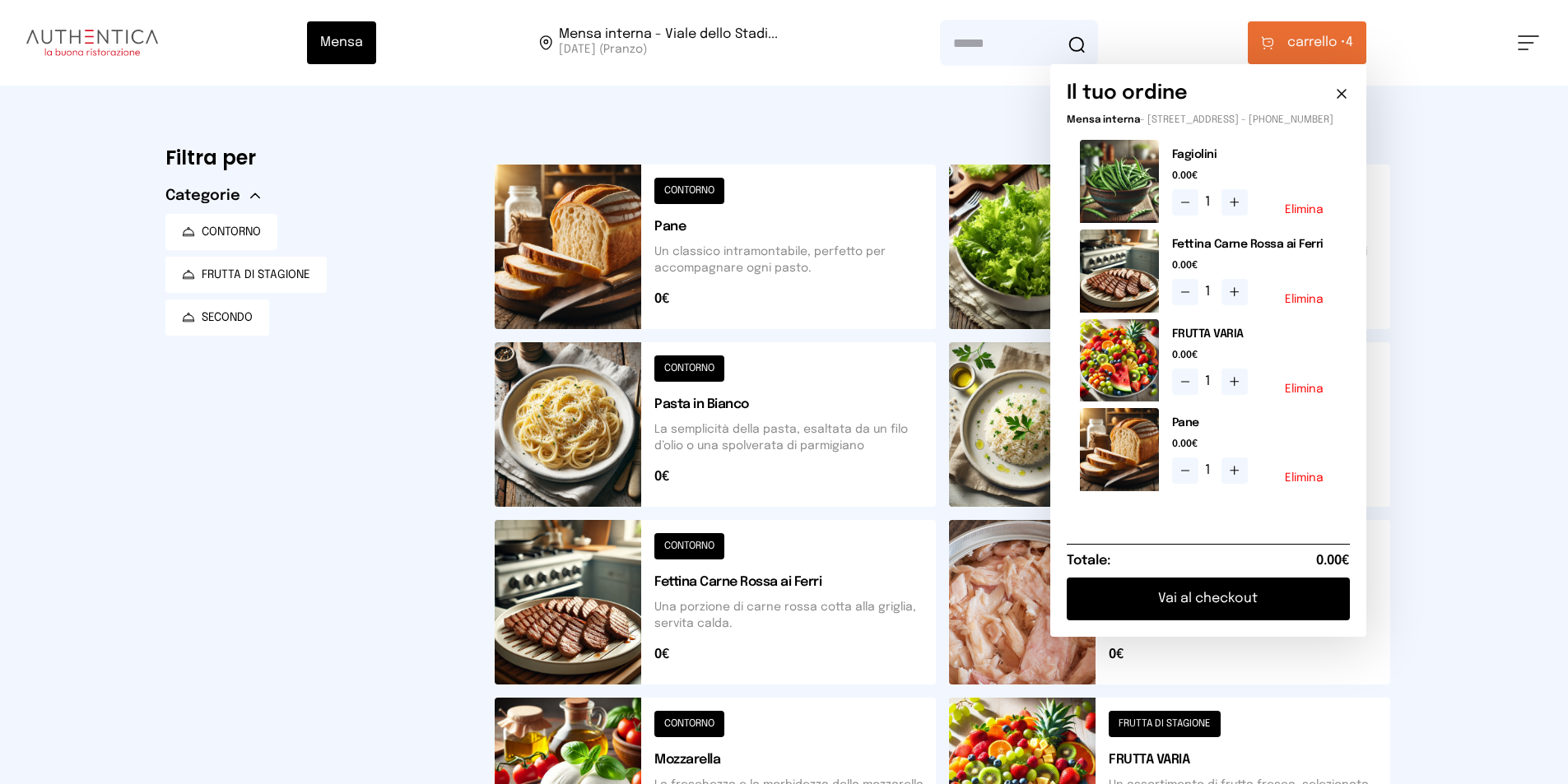
click at [1001, 428] on button at bounding box center [1169, 424] width 441 height 164
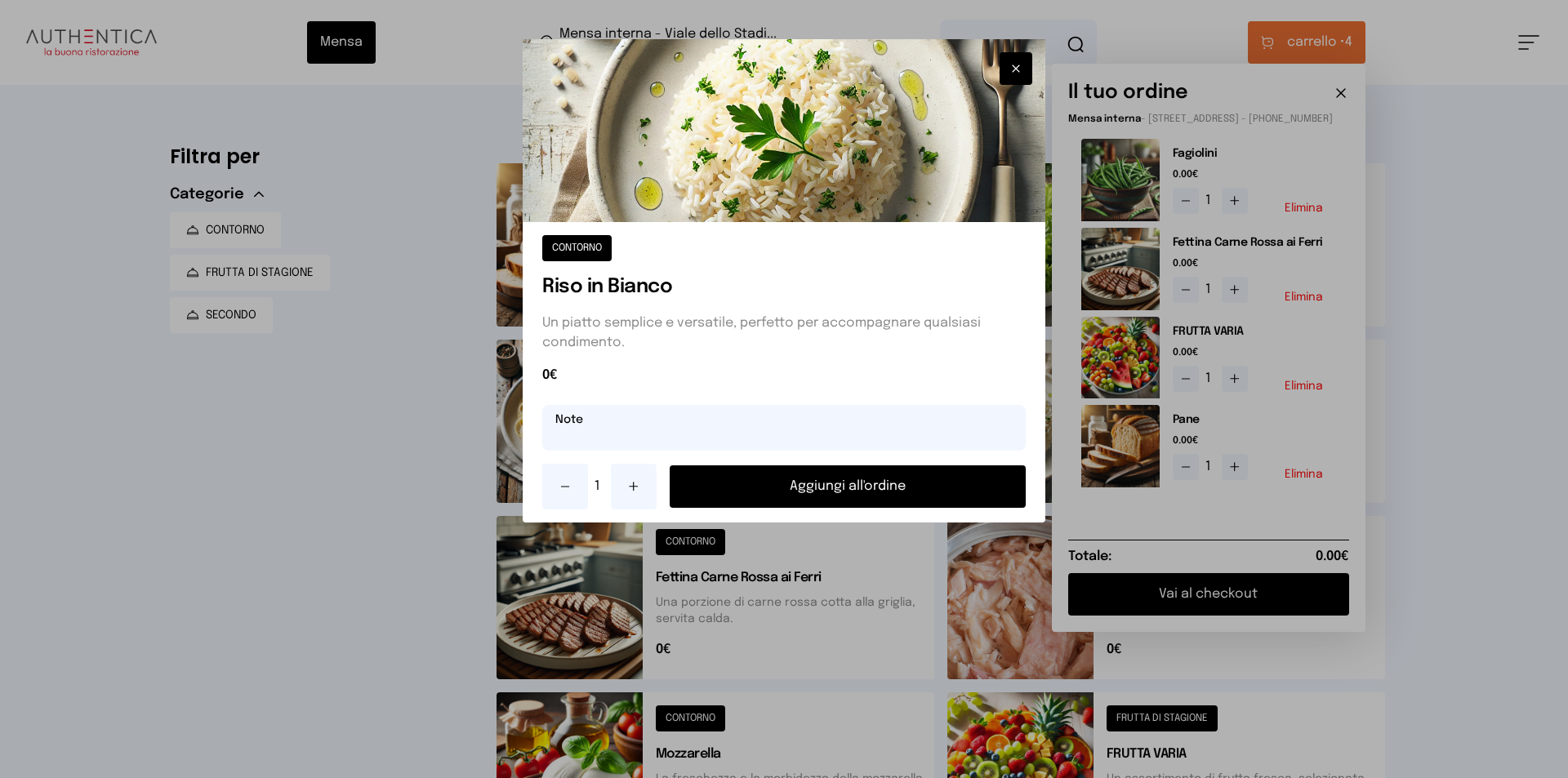
click at [836, 443] on input "text" at bounding box center [783, 428] width 483 height 45
type input "**********"
click at [826, 492] on button "Aggiungi all'ordine" at bounding box center [848, 486] width 356 height 43
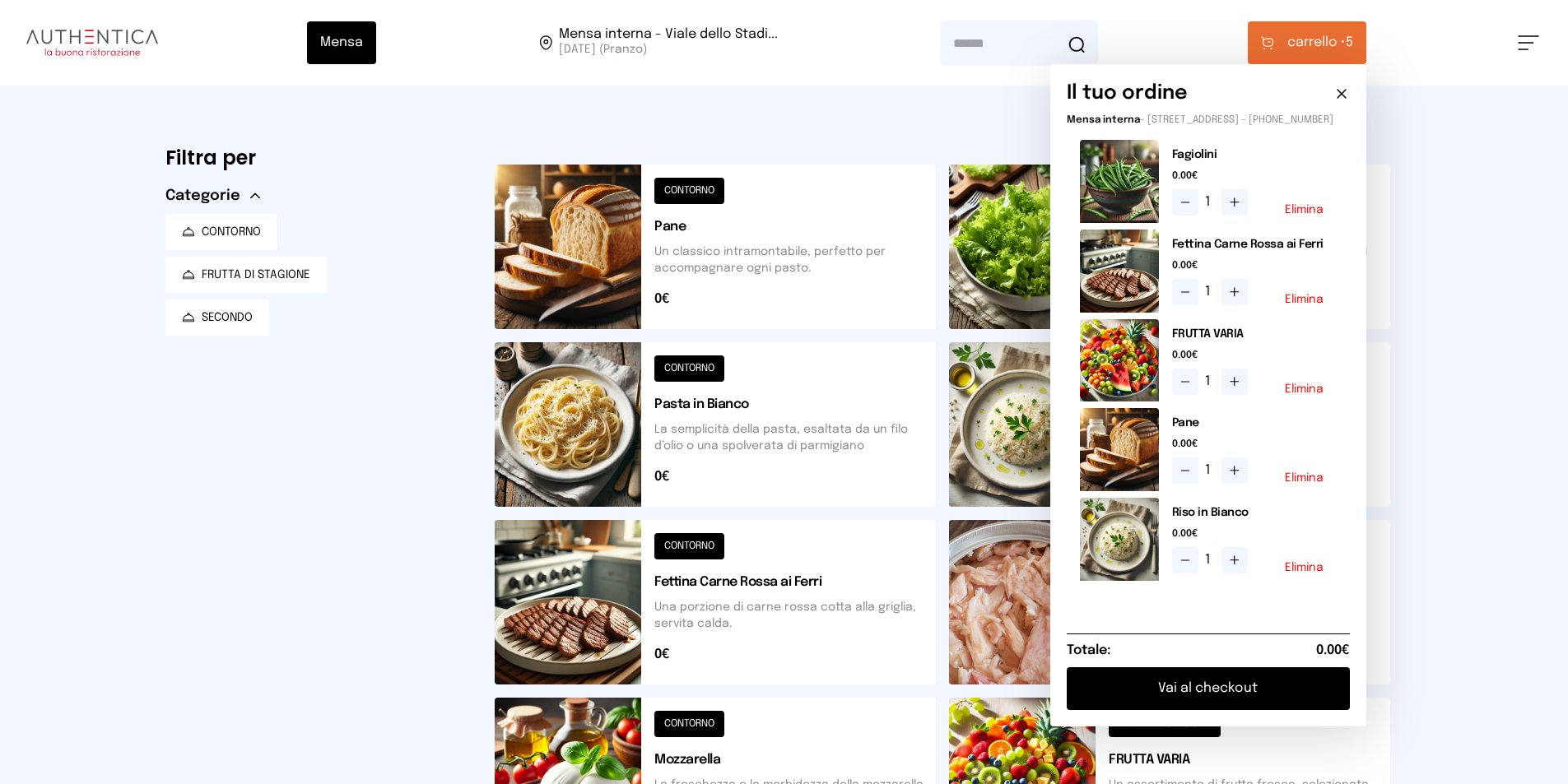
click at [1255, 695] on button "Vai al checkout" at bounding box center [1208, 688] width 283 height 43
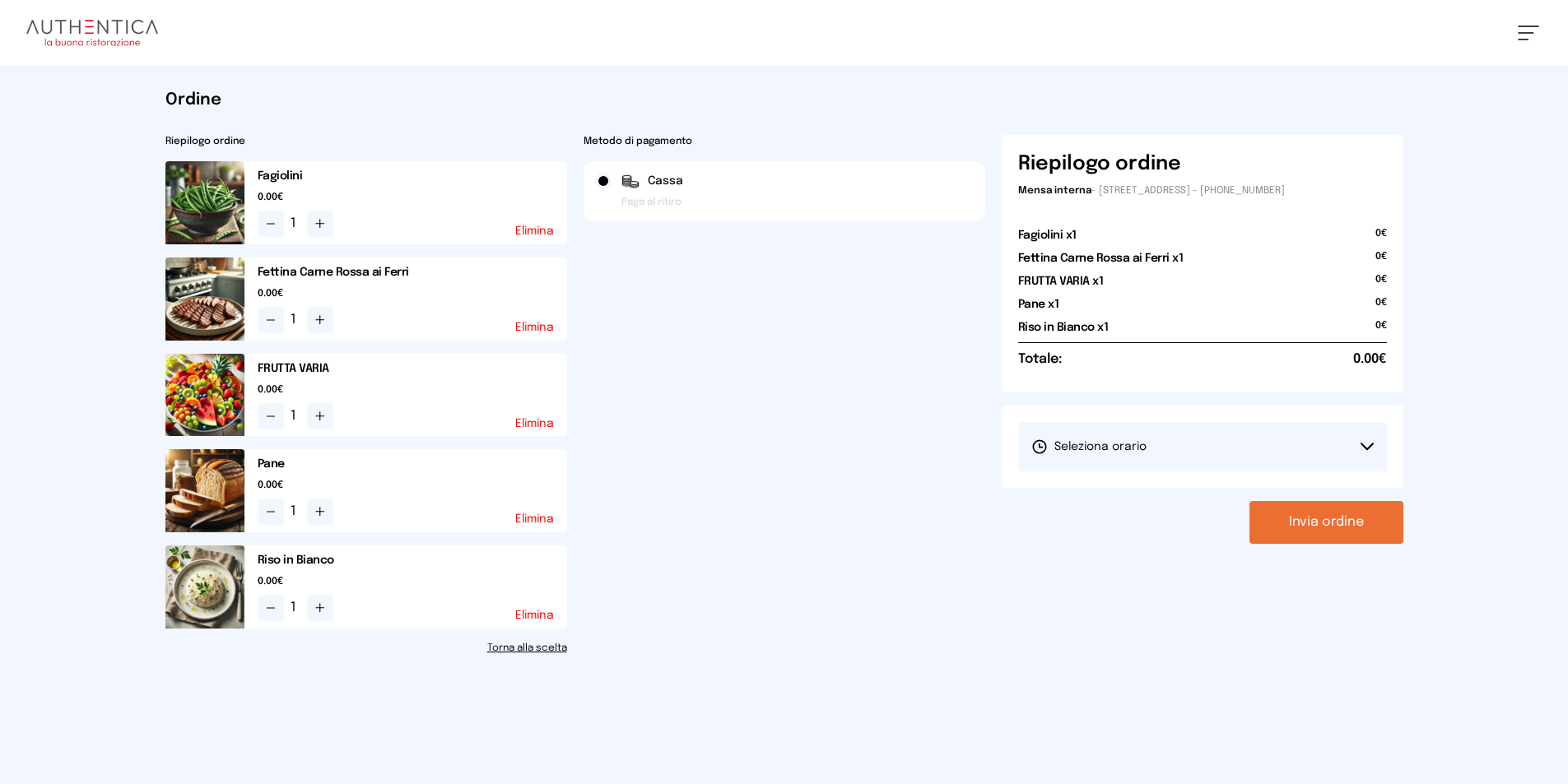
click at [1354, 454] on button "Seleziona orario" at bounding box center [1203, 447] width 369 height 49
click at [1184, 484] on li "1° Turno (13:00 - 15:00)" at bounding box center [1203, 493] width 369 height 43
click at [1325, 526] on button "Invia ordine" at bounding box center [1326, 522] width 154 height 43
